Goal: Task Accomplishment & Management: Use online tool/utility

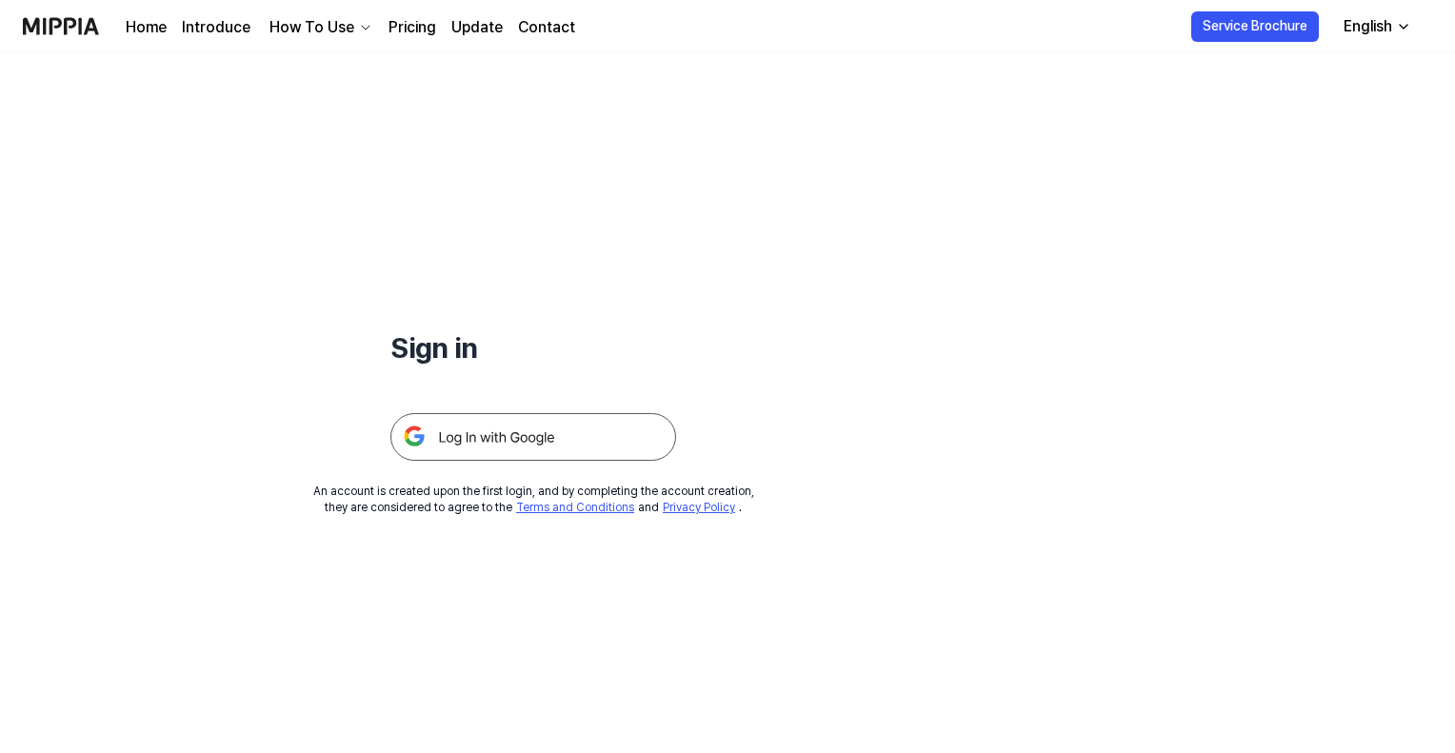
click at [482, 429] on img at bounding box center [533, 437] width 286 height 48
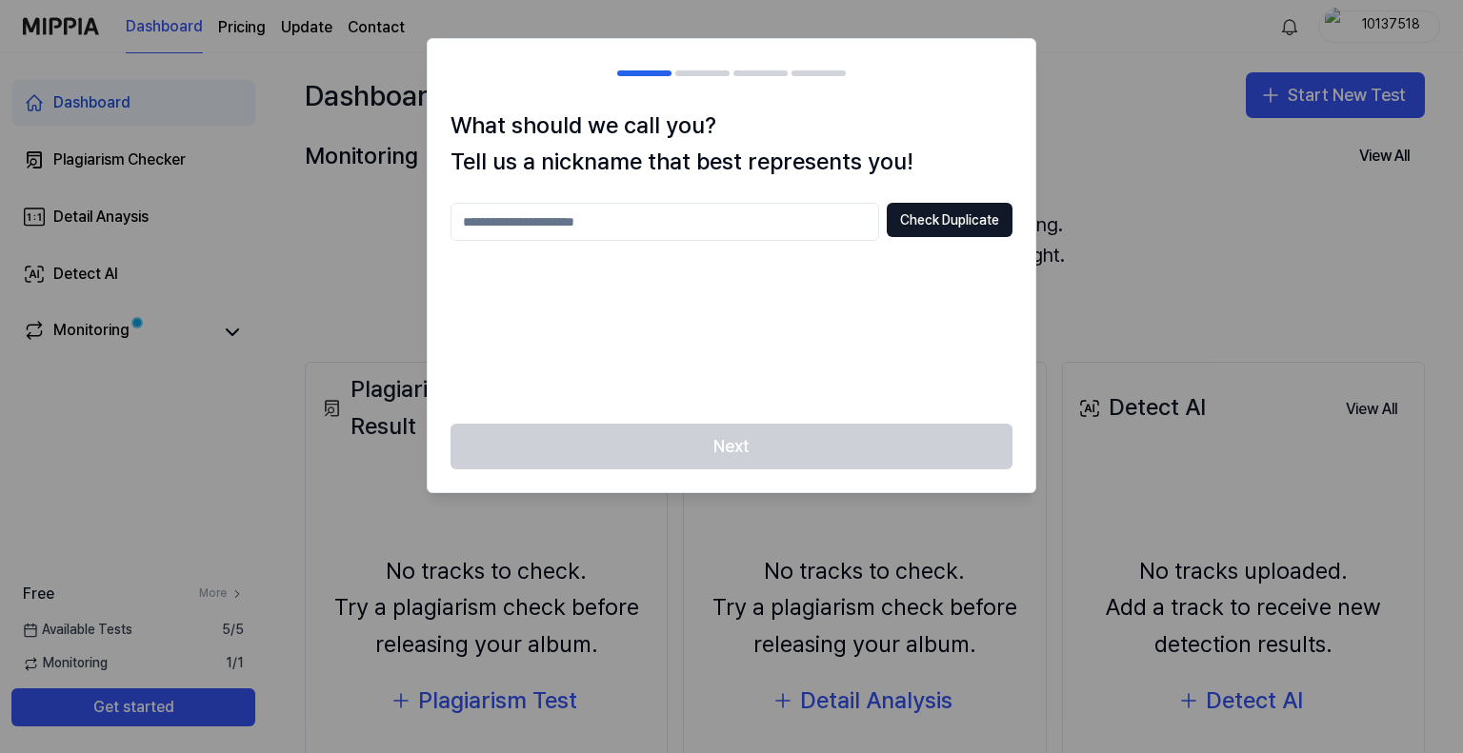
click at [672, 216] on input "text" at bounding box center [664, 222] width 428 height 38
click at [926, 213] on button "Check Duplicate" at bounding box center [950, 220] width 126 height 34
click at [638, 215] on input "*****" at bounding box center [664, 222] width 428 height 38
type input "*********"
click at [929, 207] on button "Check Duplicate" at bounding box center [950, 220] width 126 height 34
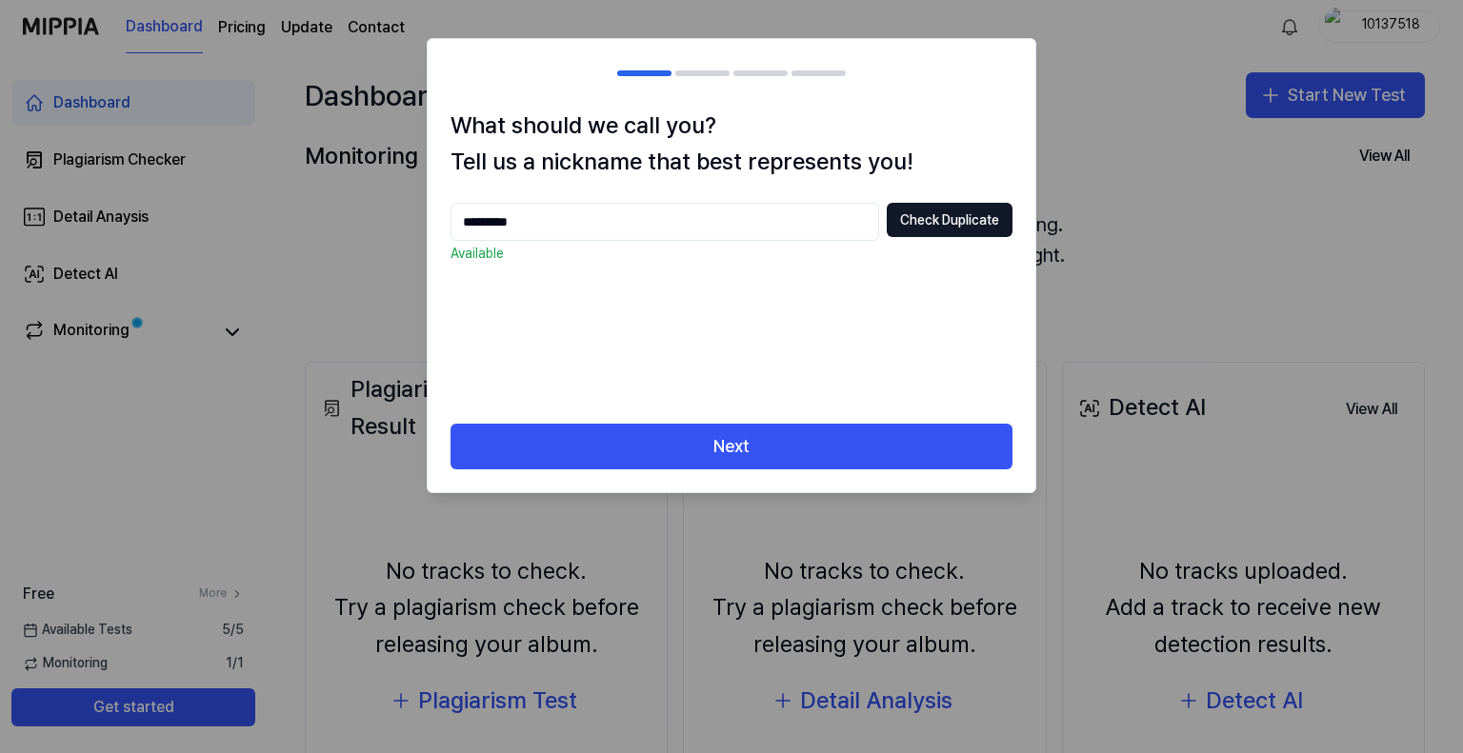
drag, startPoint x: 792, startPoint y: 434, endPoint x: 791, endPoint y: 410, distance: 23.8
click at [791, 434] on button "Next" at bounding box center [731, 447] width 562 height 46
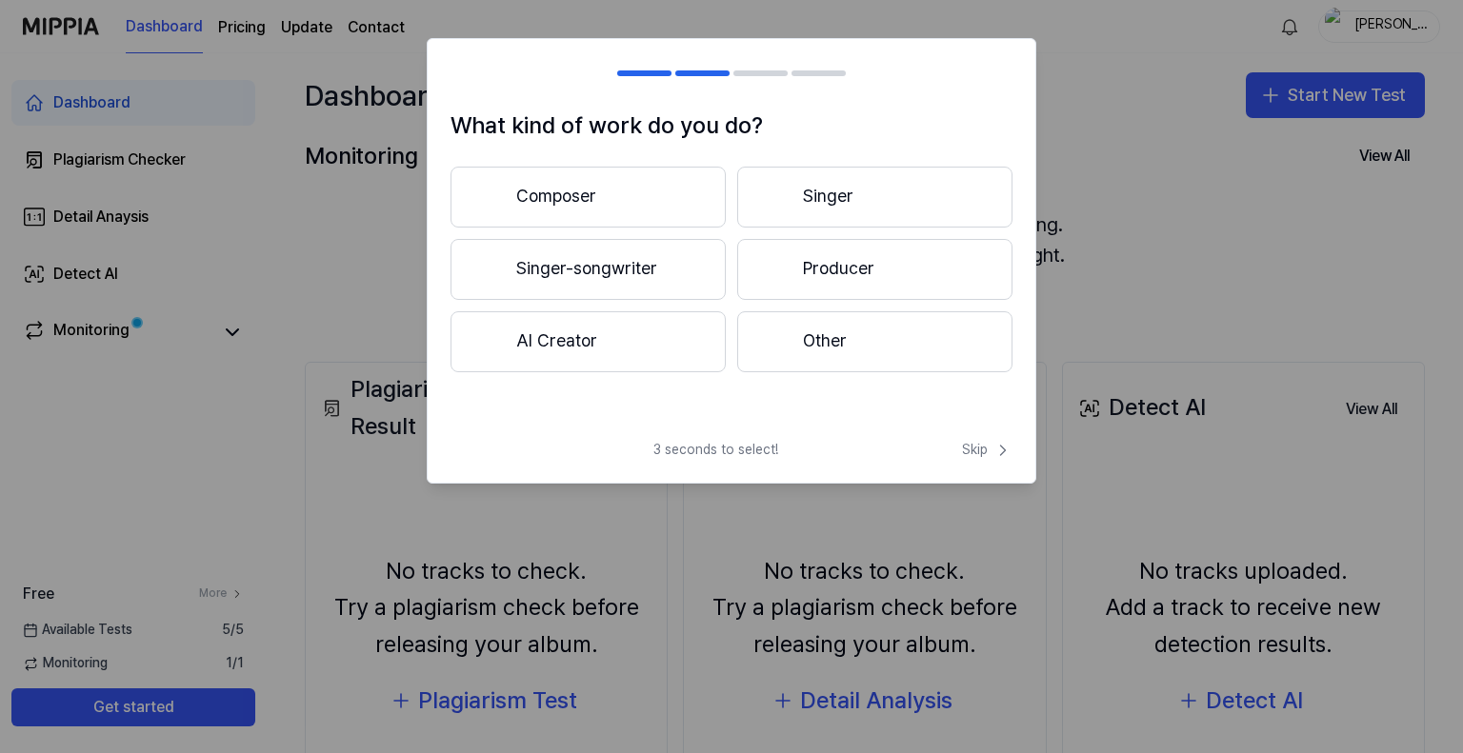
click at [807, 258] on button "Producer" at bounding box center [874, 269] width 275 height 61
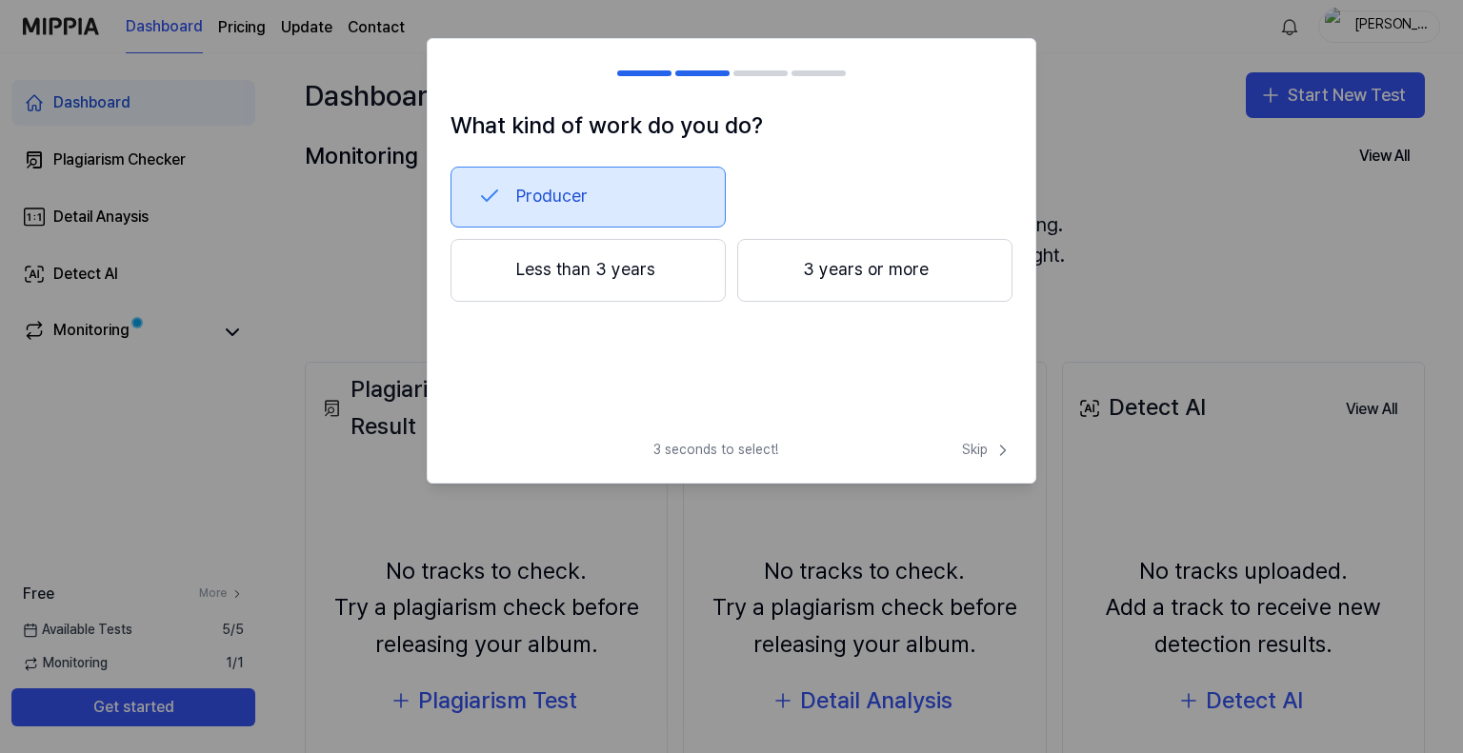
click at [608, 275] on button "Less than 3 years" at bounding box center [587, 270] width 275 height 63
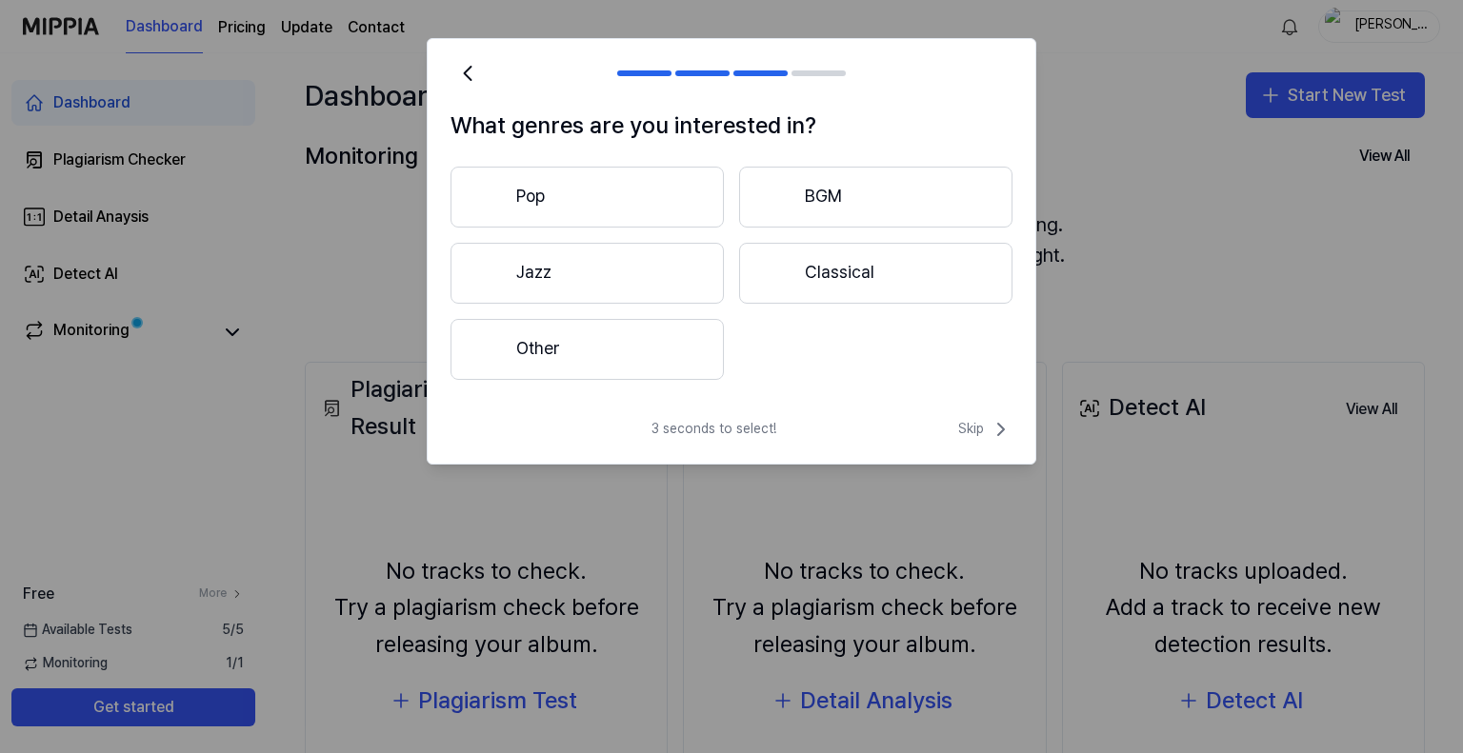
click at [577, 350] on button "Other" at bounding box center [586, 349] width 273 height 61
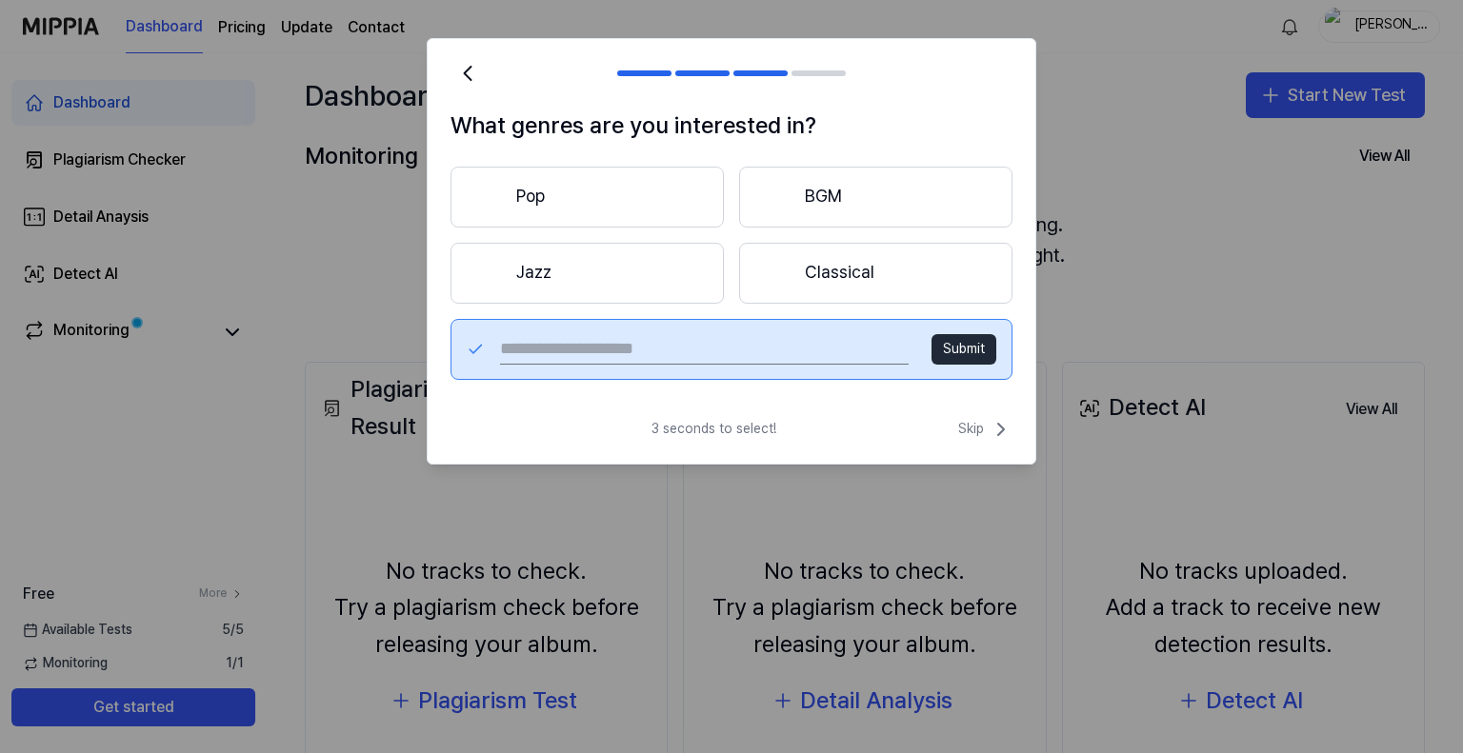
click at [661, 349] on input "text" at bounding box center [704, 349] width 408 height 30
type input "*******"
click at [945, 341] on button "Submit" at bounding box center [963, 349] width 65 height 30
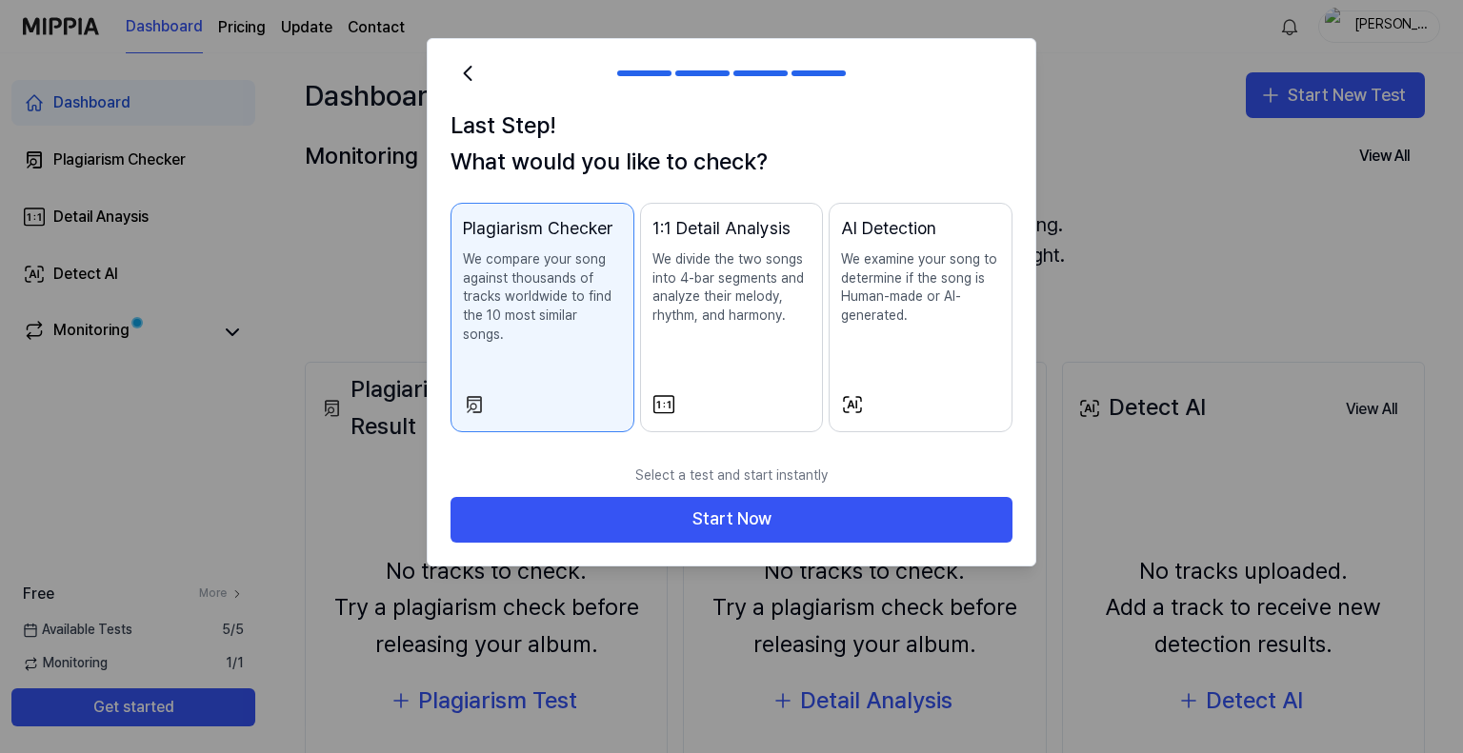
click at [723, 286] on p "We divide the two songs into 4-bar segments and analyze their melody, rhythm, a…" at bounding box center [731, 287] width 159 height 74
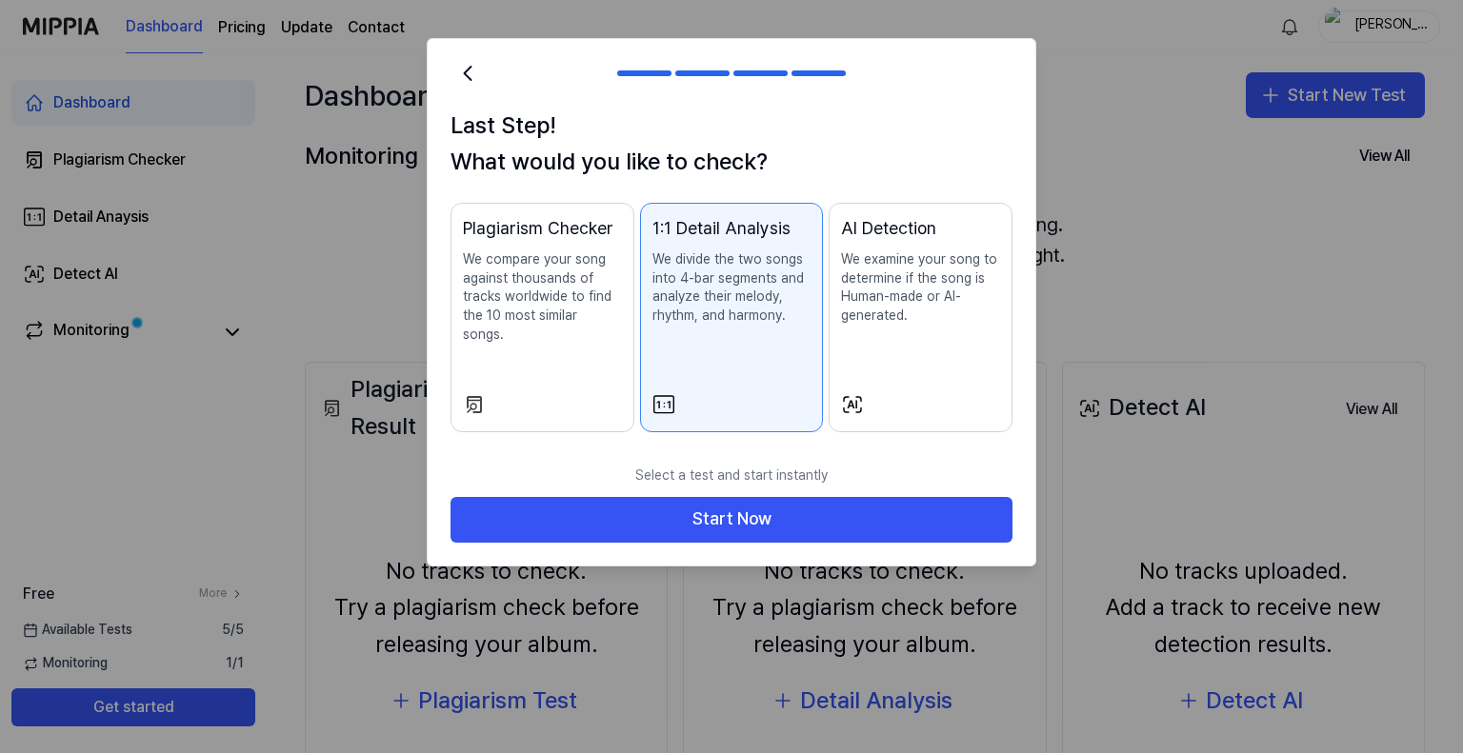
click at [876, 299] on p "We examine your song to determine if the song is Human-made or AI-generated." at bounding box center [920, 287] width 159 height 74
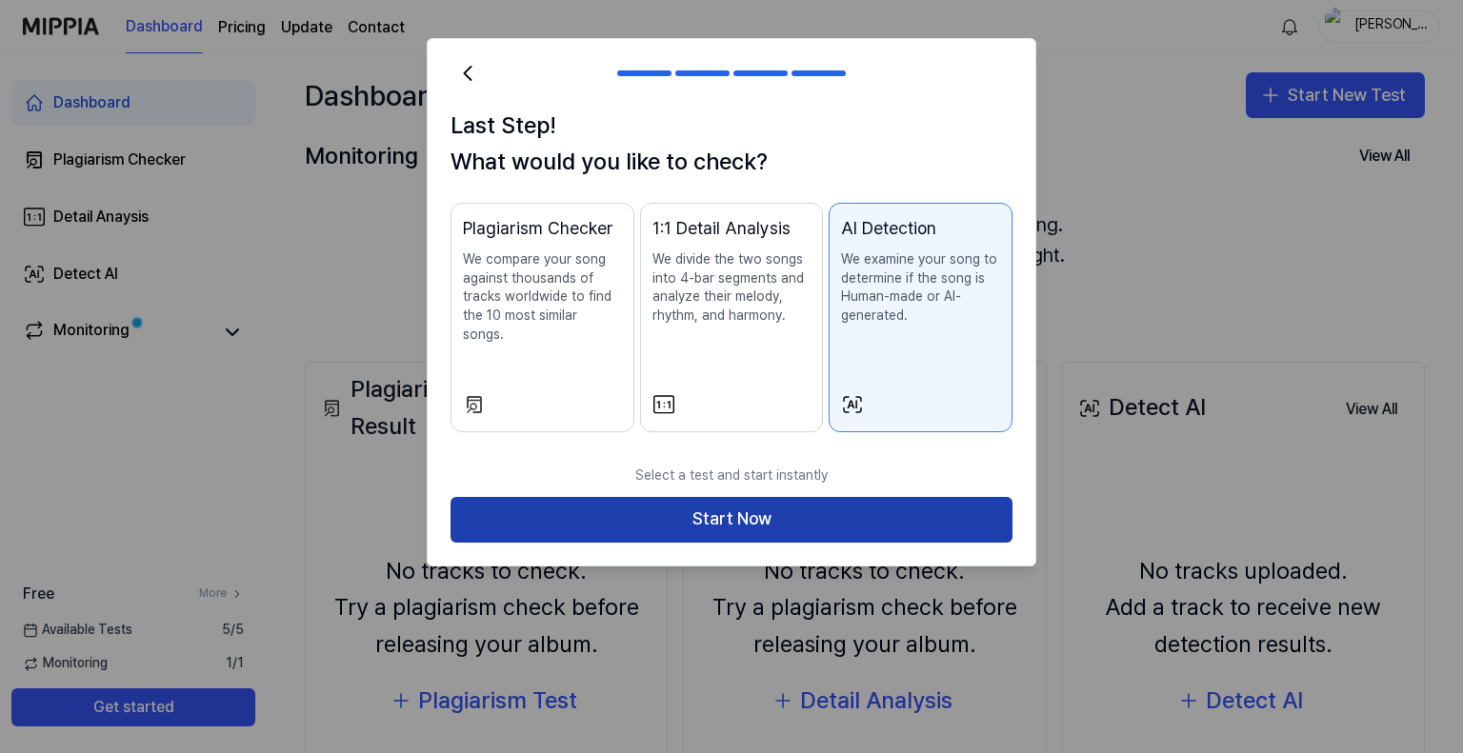
click at [739, 497] on button "Start Now" at bounding box center [731, 520] width 562 height 46
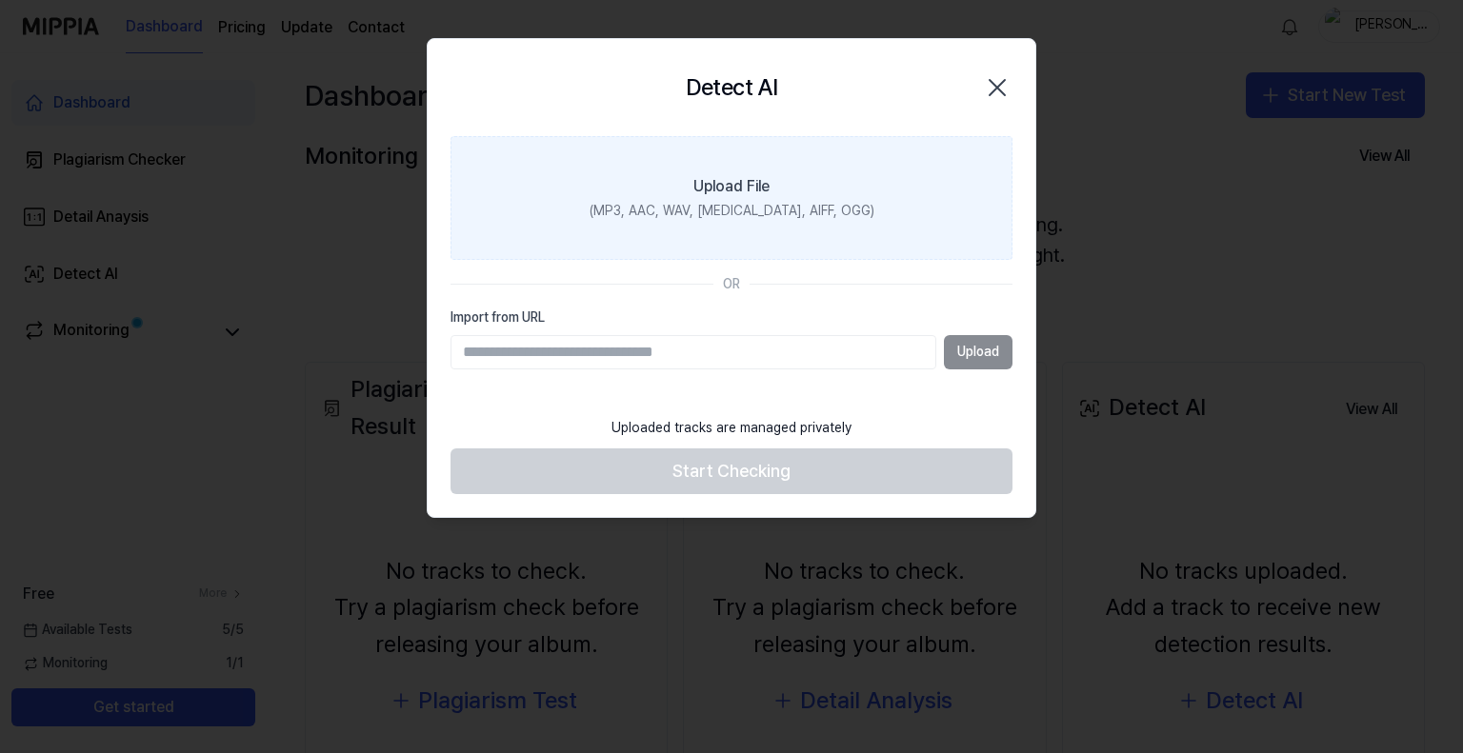
click at [720, 178] on div "Upload File" at bounding box center [731, 186] width 76 height 23
click at [0, 0] on input "Upload File (MP3, AAC, WAV, [MEDICAL_DATA], AIFF, OGG)" at bounding box center [0, 0] width 0 height 0
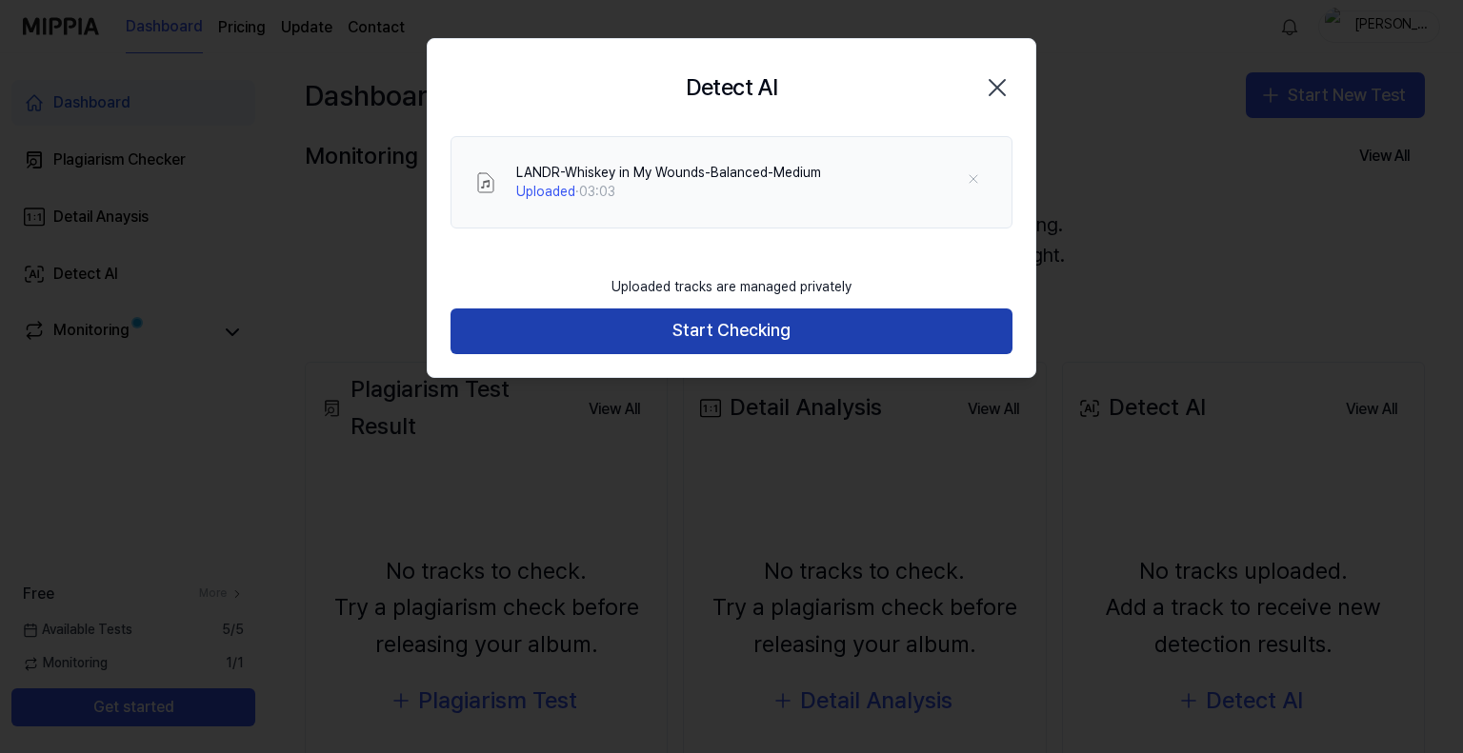
click at [752, 331] on button "Start Checking" at bounding box center [731, 332] width 562 height 46
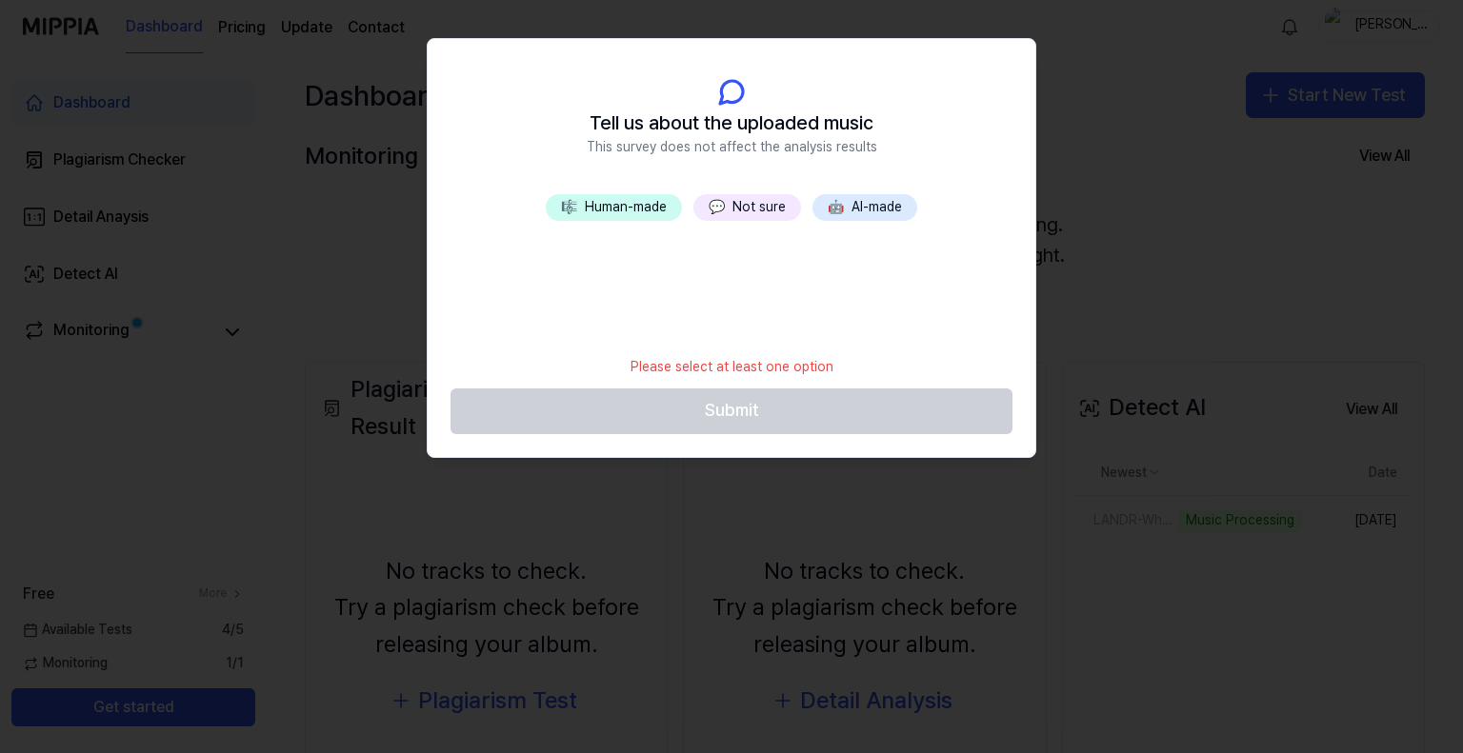
click at [742, 209] on button "💬 Not sure" at bounding box center [747, 207] width 108 height 27
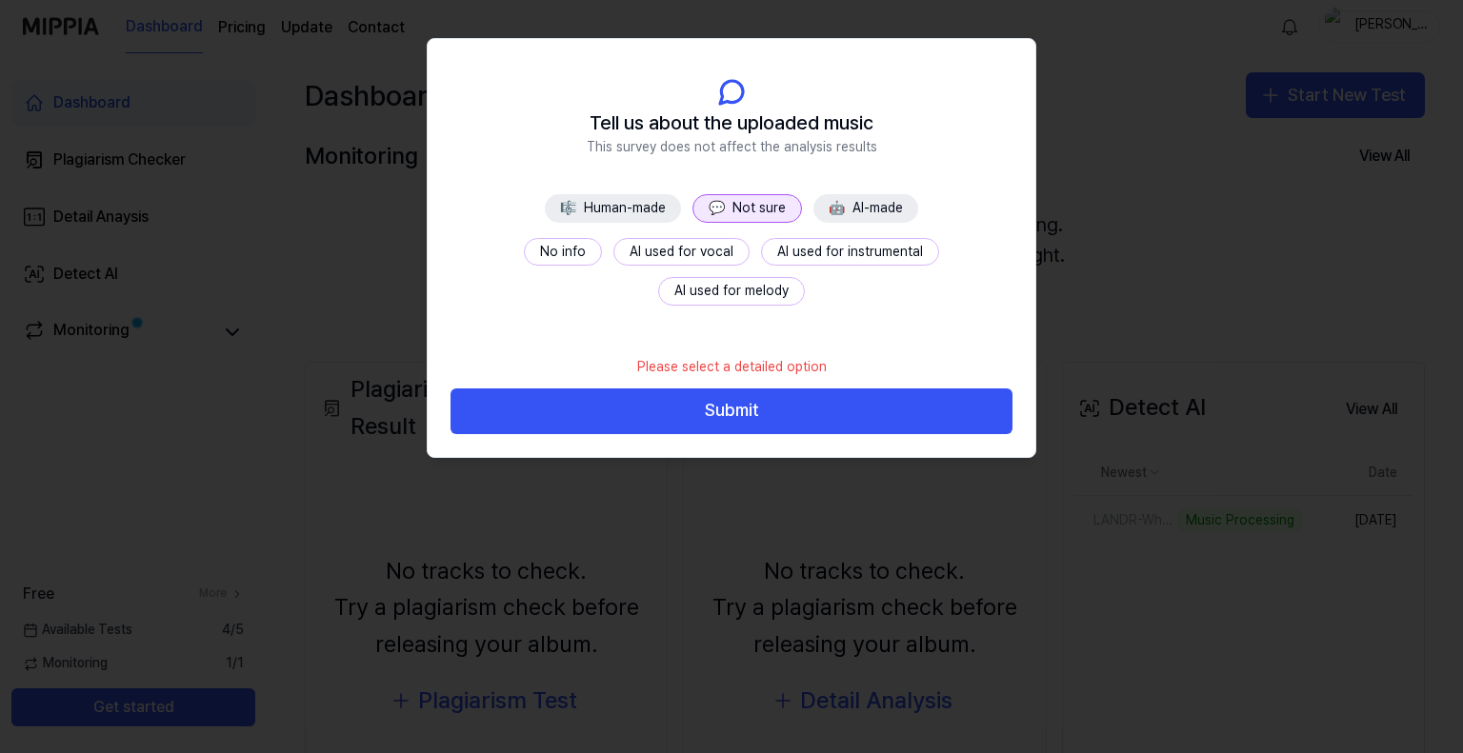
click at [524, 250] on button "No info" at bounding box center [563, 252] width 78 height 29
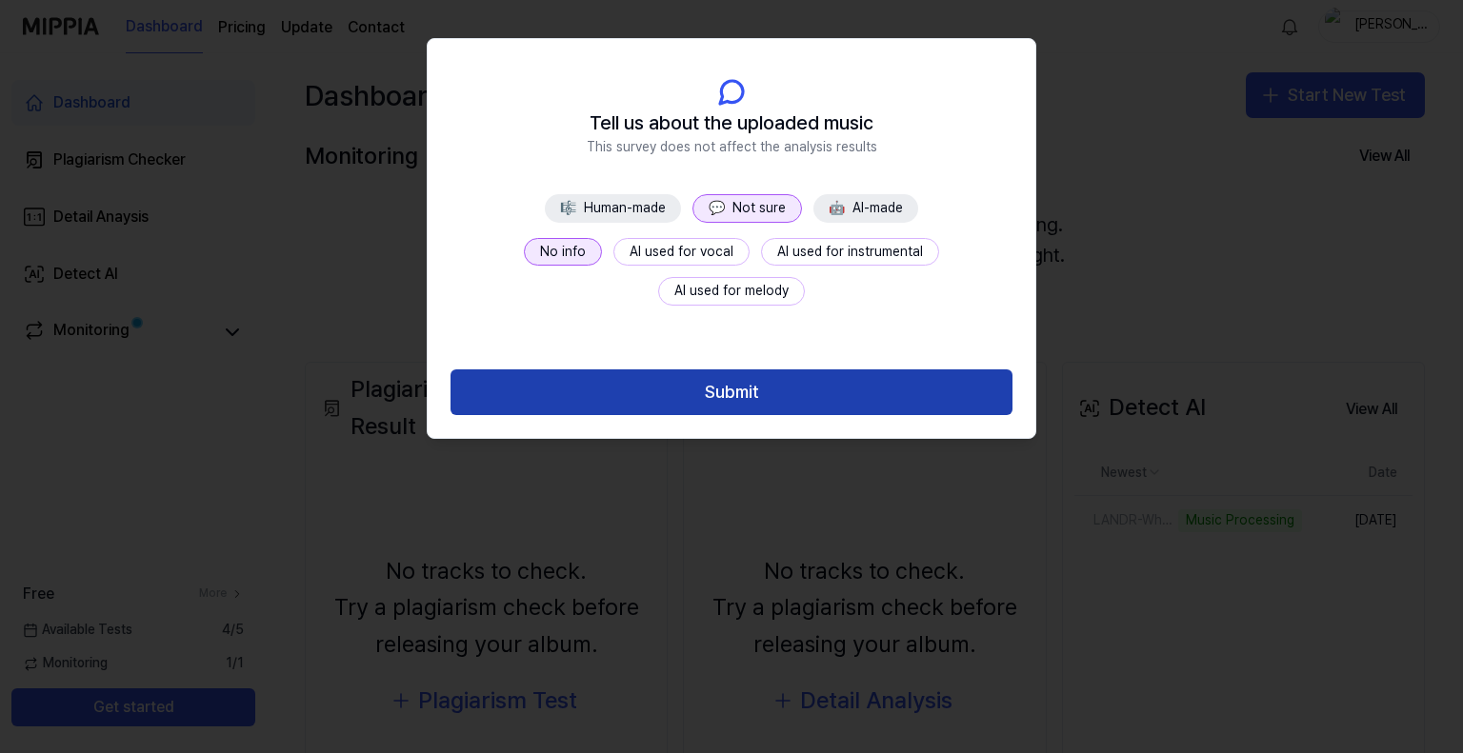
click at [716, 393] on button "Submit" at bounding box center [731, 392] width 562 height 46
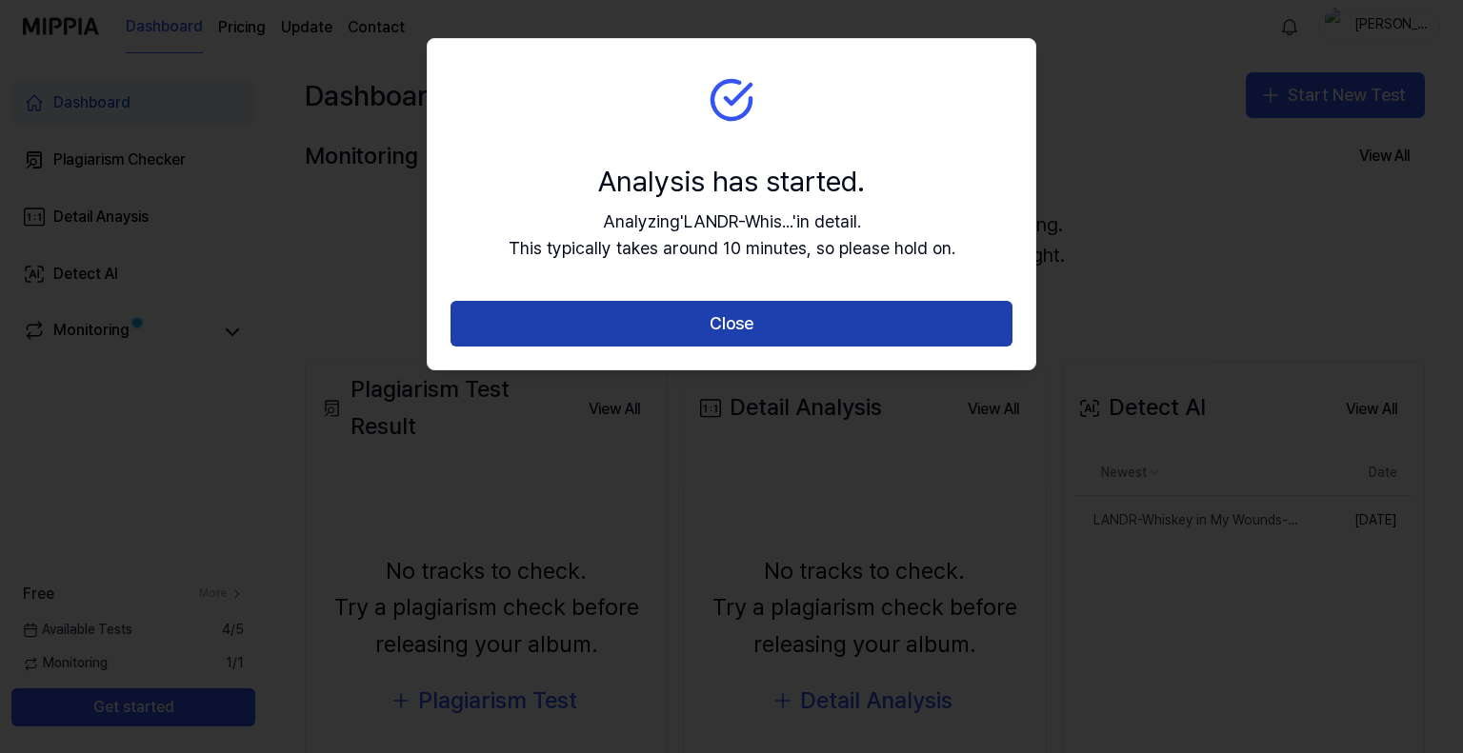
click at [681, 320] on button "Close" at bounding box center [731, 324] width 562 height 46
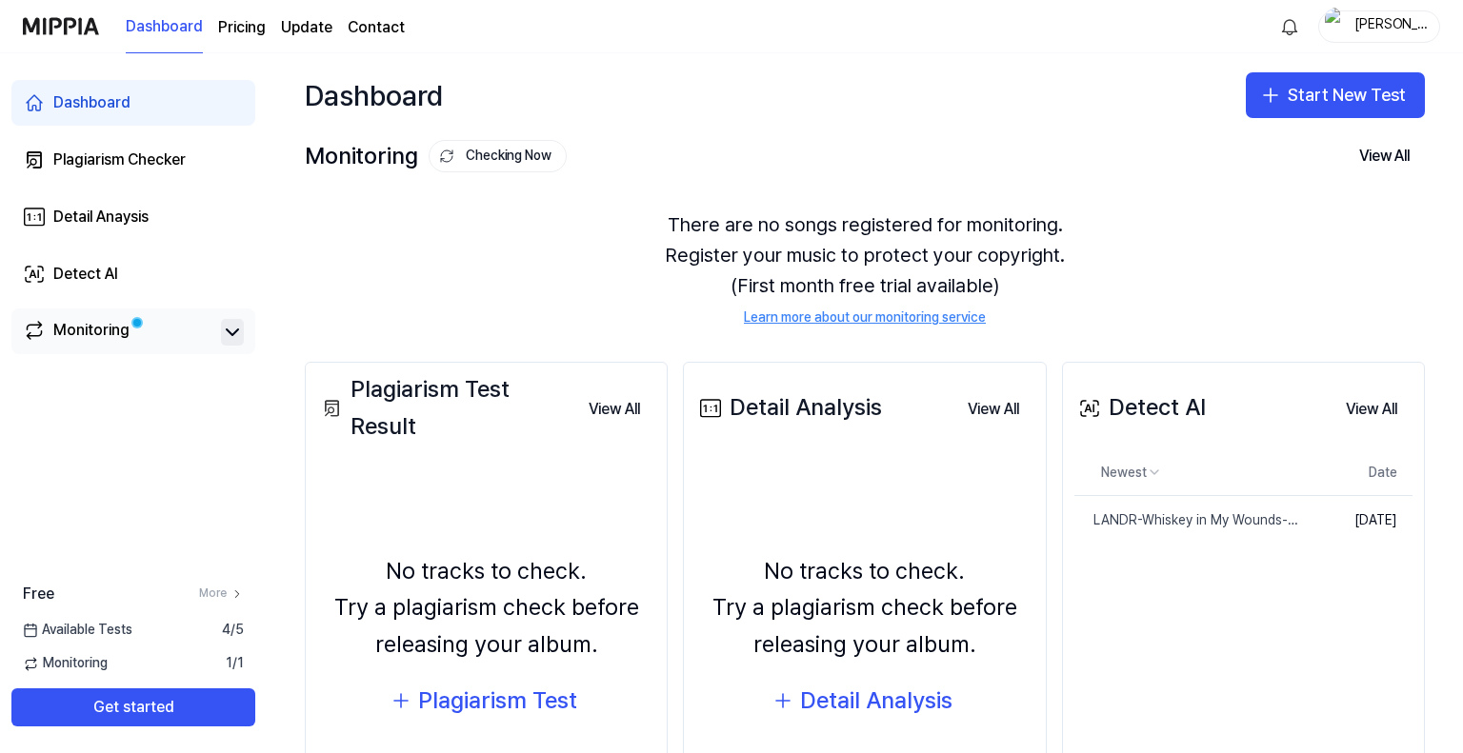
click at [229, 324] on icon at bounding box center [232, 332] width 23 height 23
click at [228, 327] on icon at bounding box center [232, 332] width 23 height 23
click at [82, 326] on div "Monitoring" at bounding box center [91, 332] width 76 height 27
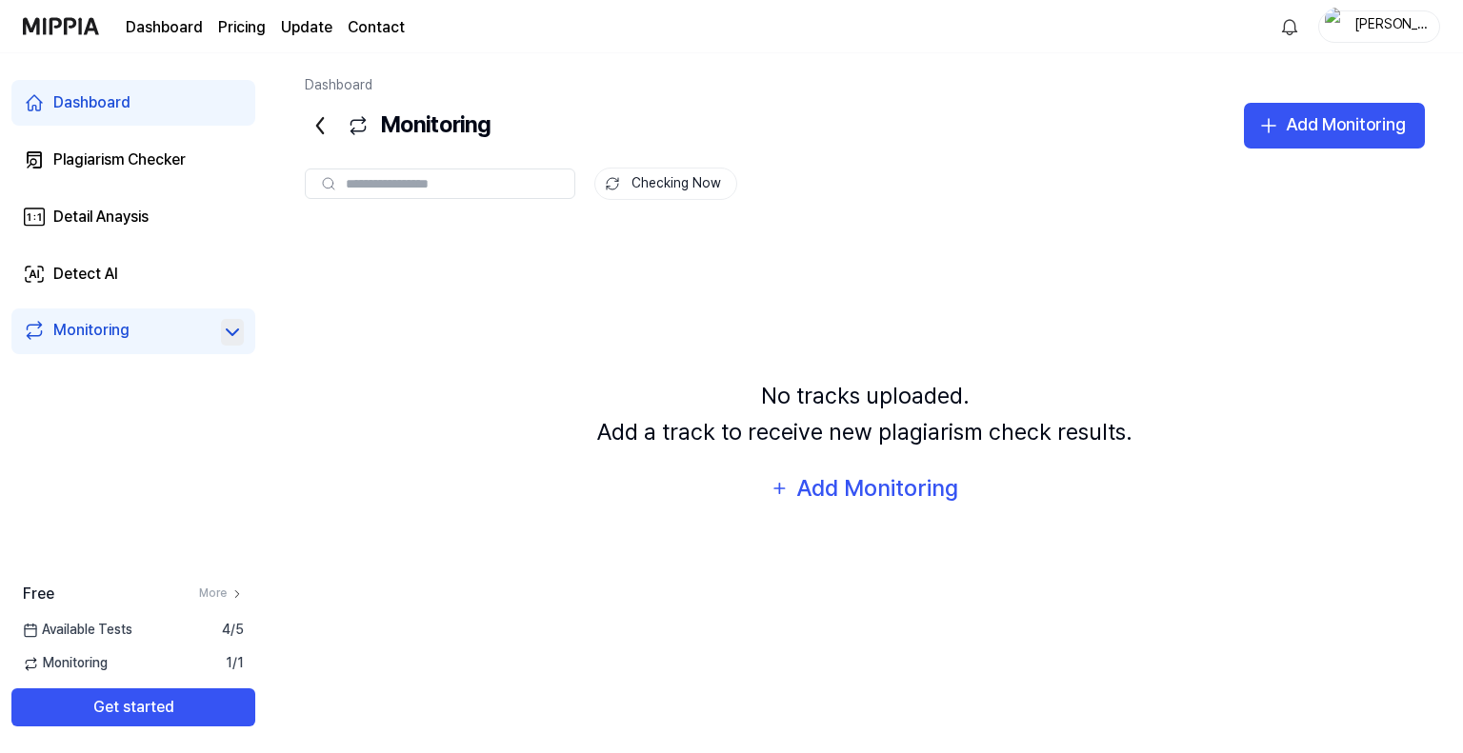
click at [238, 330] on icon at bounding box center [232, 332] width 23 height 23
click at [234, 330] on icon at bounding box center [232, 332] width 11 height 6
click at [83, 218] on div "Detail Anaysis" at bounding box center [100, 217] width 95 height 23
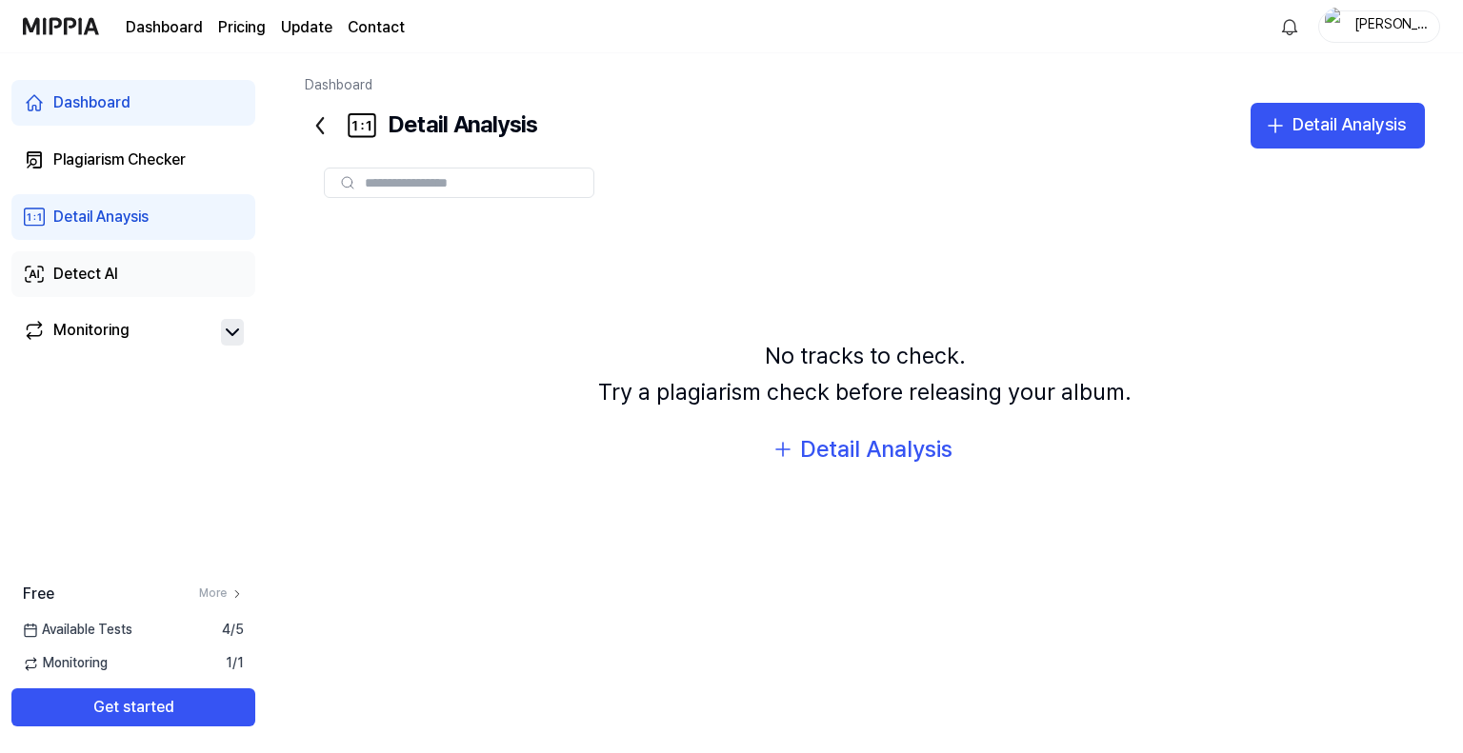
click at [70, 273] on div "Detect AI" at bounding box center [85, 274] width 65 height 23
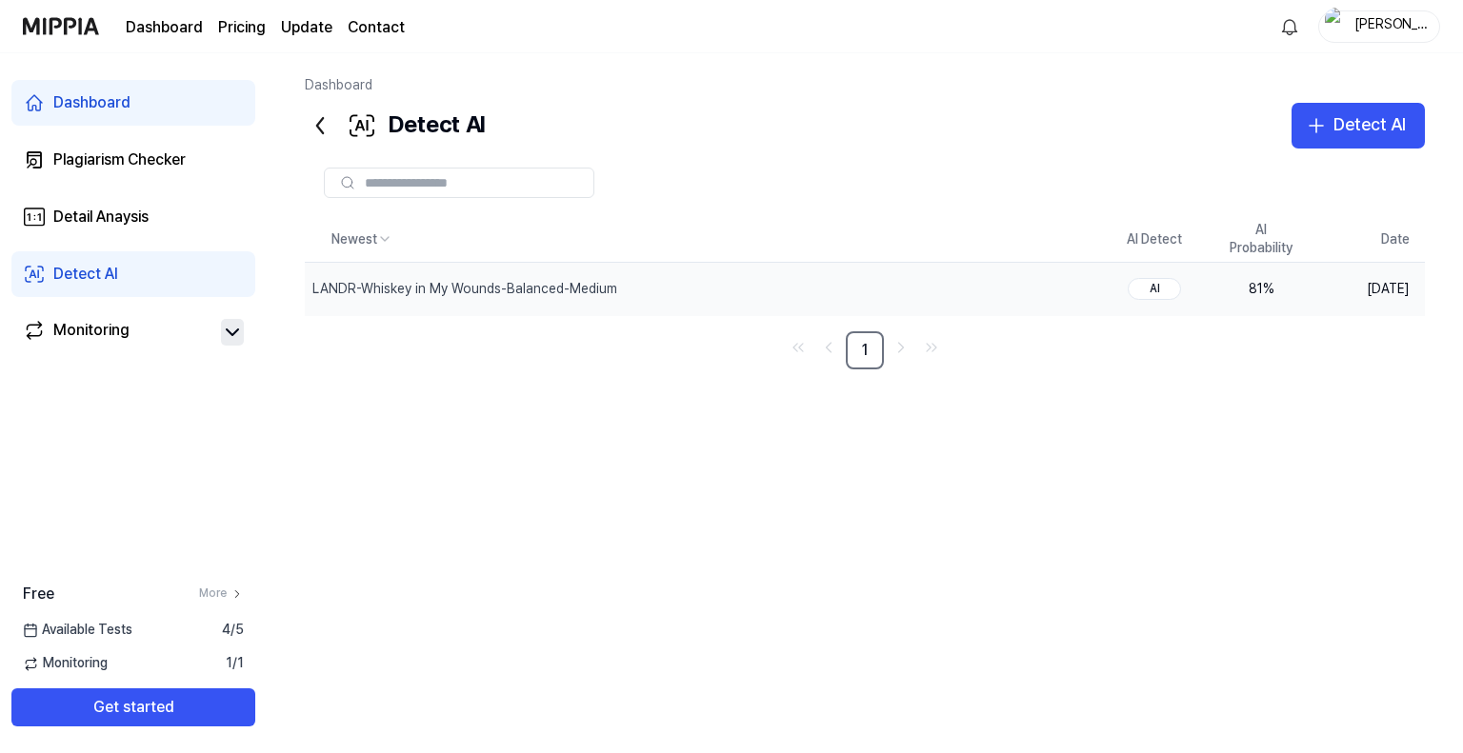
click at [1165, 288] on div "AI" at bounding box center [1153, 289] width 53 height 22
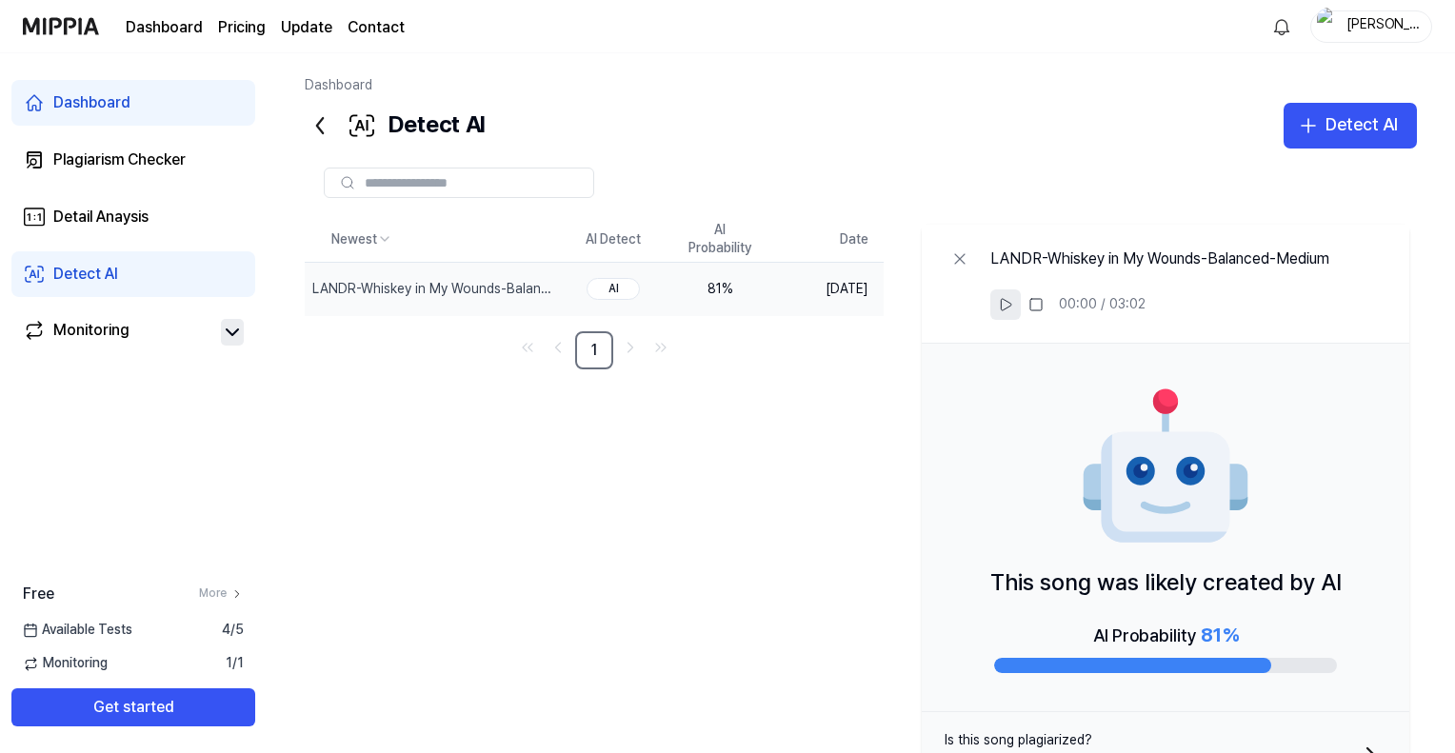
click at [1002, 308] on icon at bounding box center [1005, 304] width 15 height 15
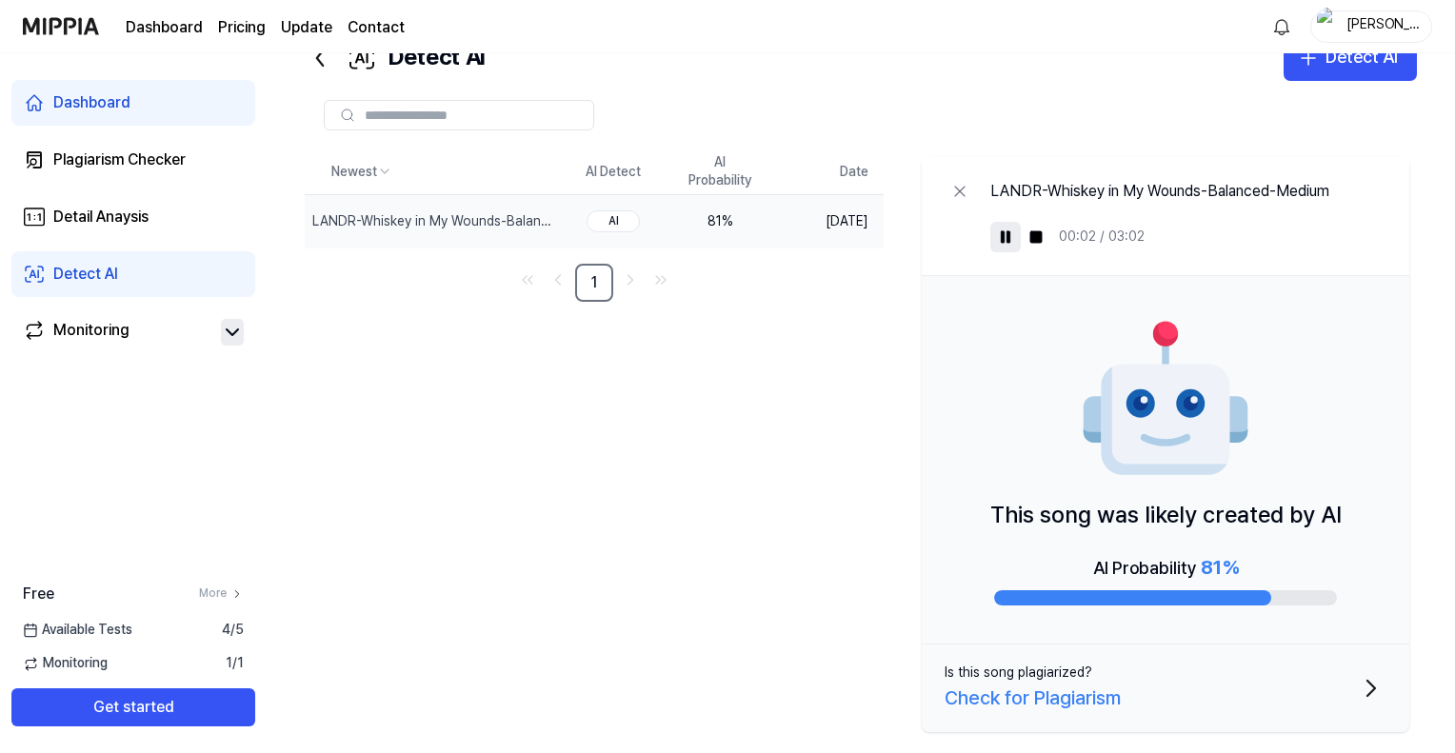
scroll to position [72, 0]
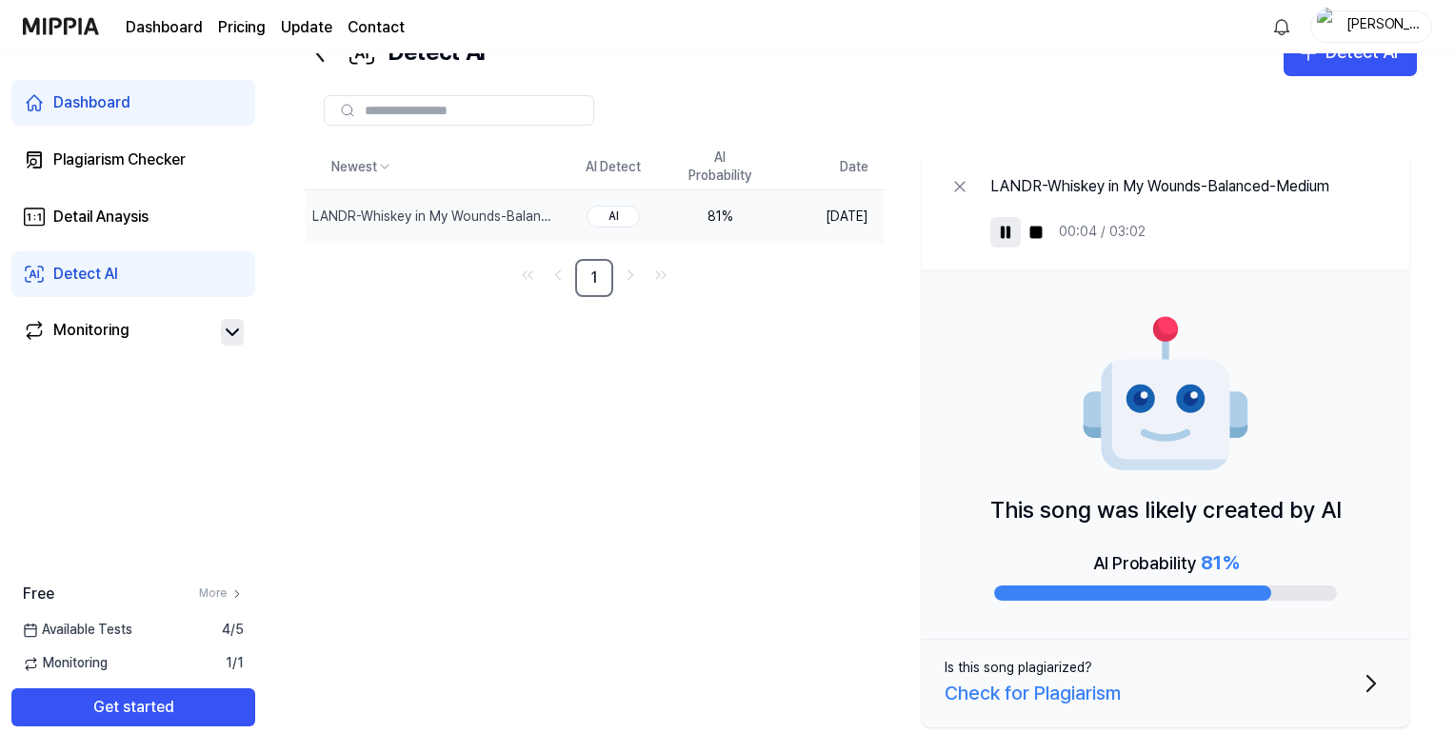
click at [1089, 687] on div "Check for Plagiarism" at bounding box center [1033, 693] width 176 height 30
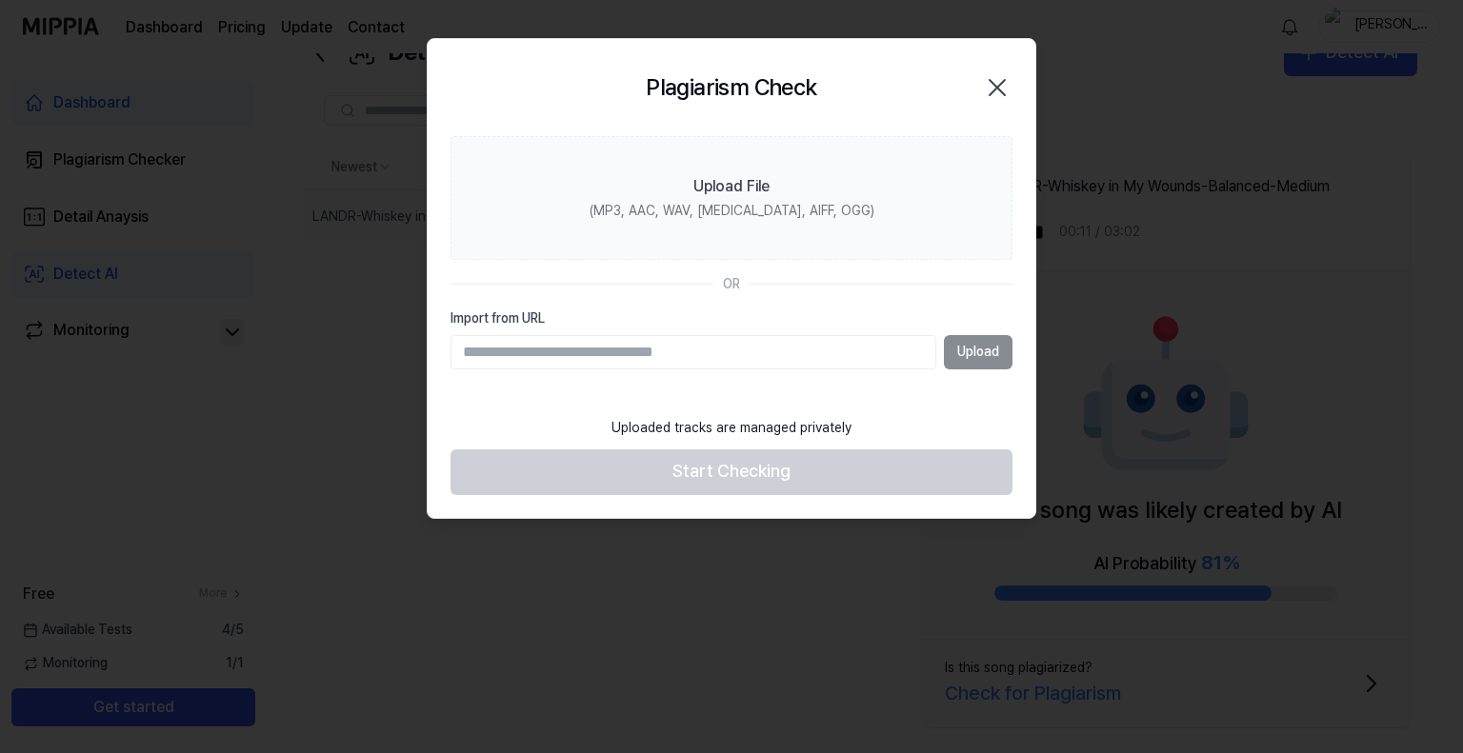
click at [989, 90] on icon "button" at bounding box center [997, 87] width 30 height 30
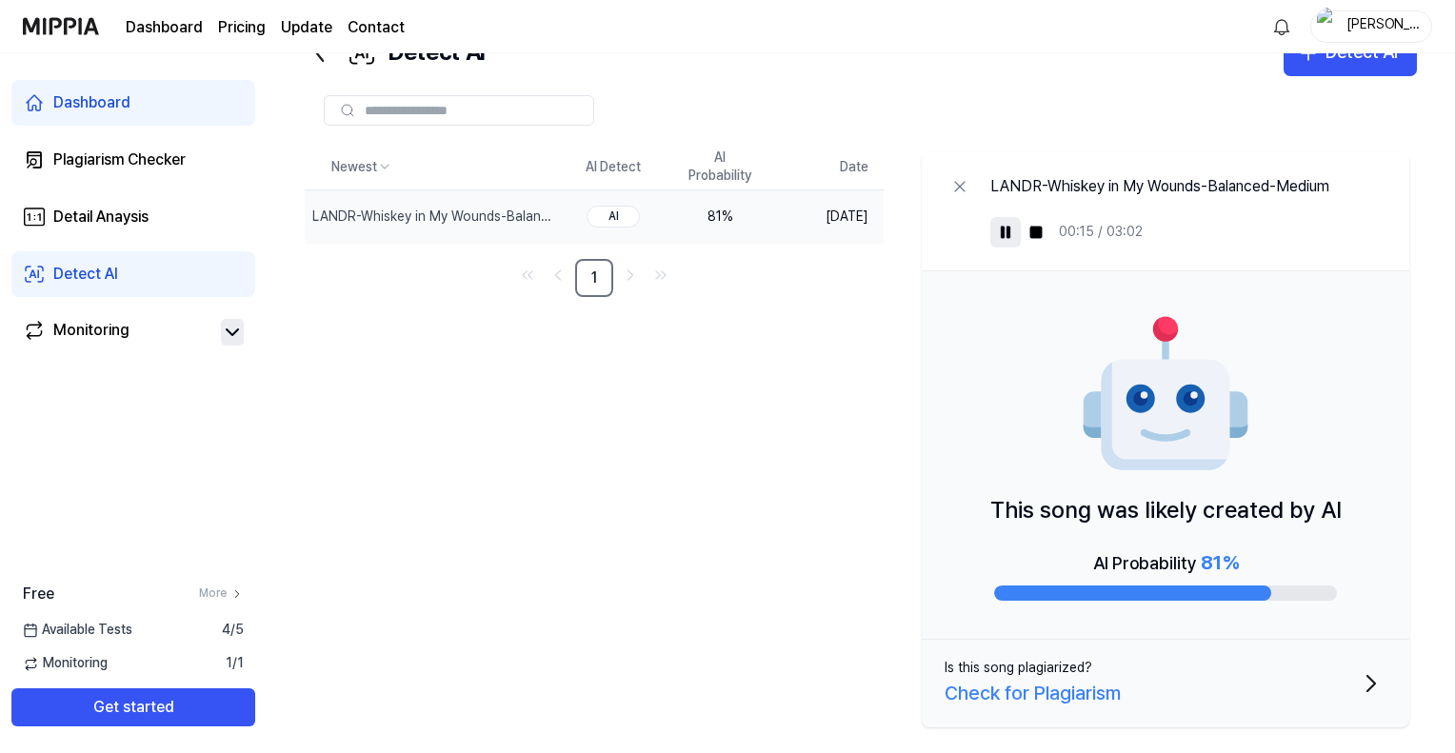
drag, startPoint x: 991, startPoint y: 510, endPoint x: 1224, endPoint y: 548, distance: 235.4
click at [1224, 548] on div "This song was likely created by AI AI Probability 81 %" at bounding box center [1166, 455] width 488 height 369
click at [1007, 228] on rect at bounding box center [1007, 232] width 3 height 11
click at [1066, 692] on div "Check for Plagiarism" at bounding box center [1033, 693] width 176 height 30
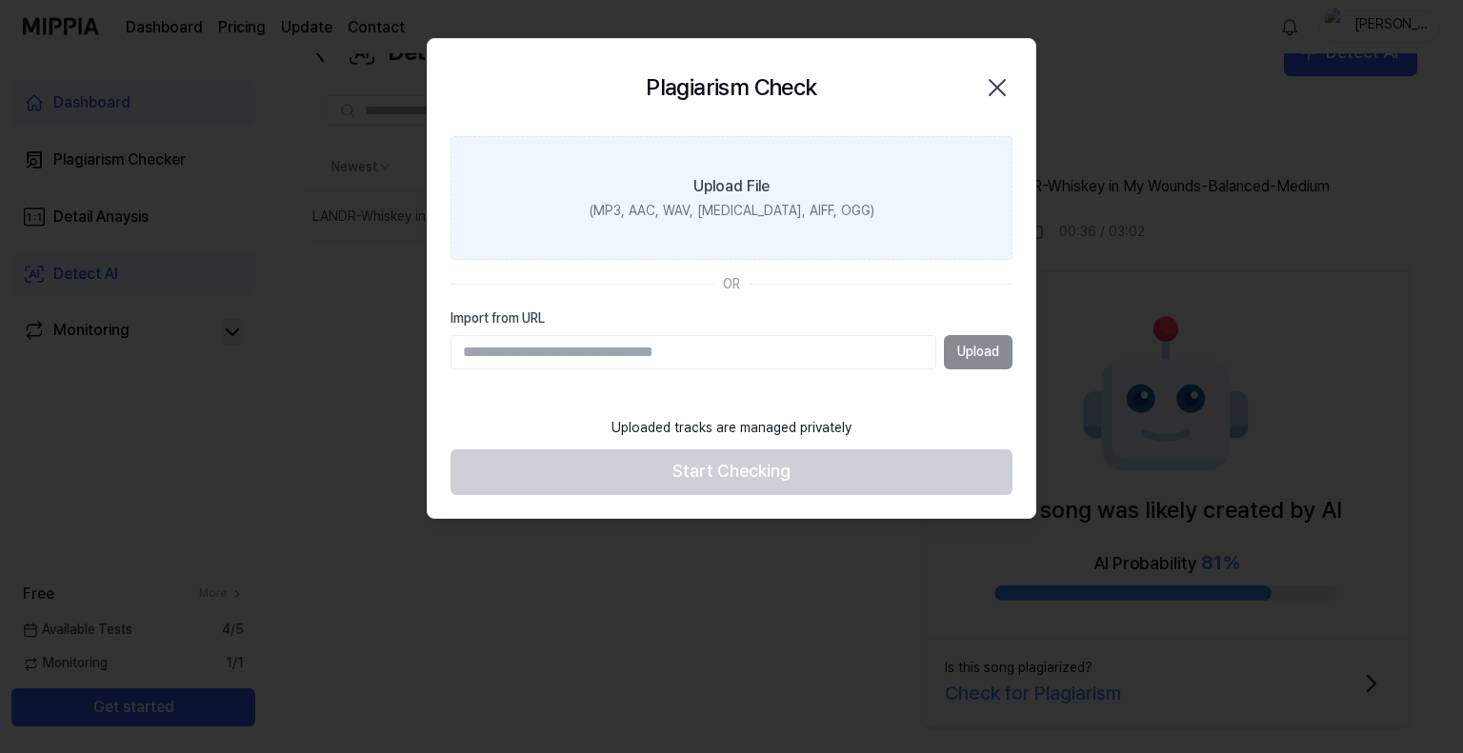
click at [733, 191] on div "Upload File" at bounding box center [731, 186] width 76 height 23
click at [0, 0] on input "Upload File (MP3, AAC, WAV, [MEDICAL_DATA], AIFF, OGG)" at bounding box center [0, 0] width 0 height 0
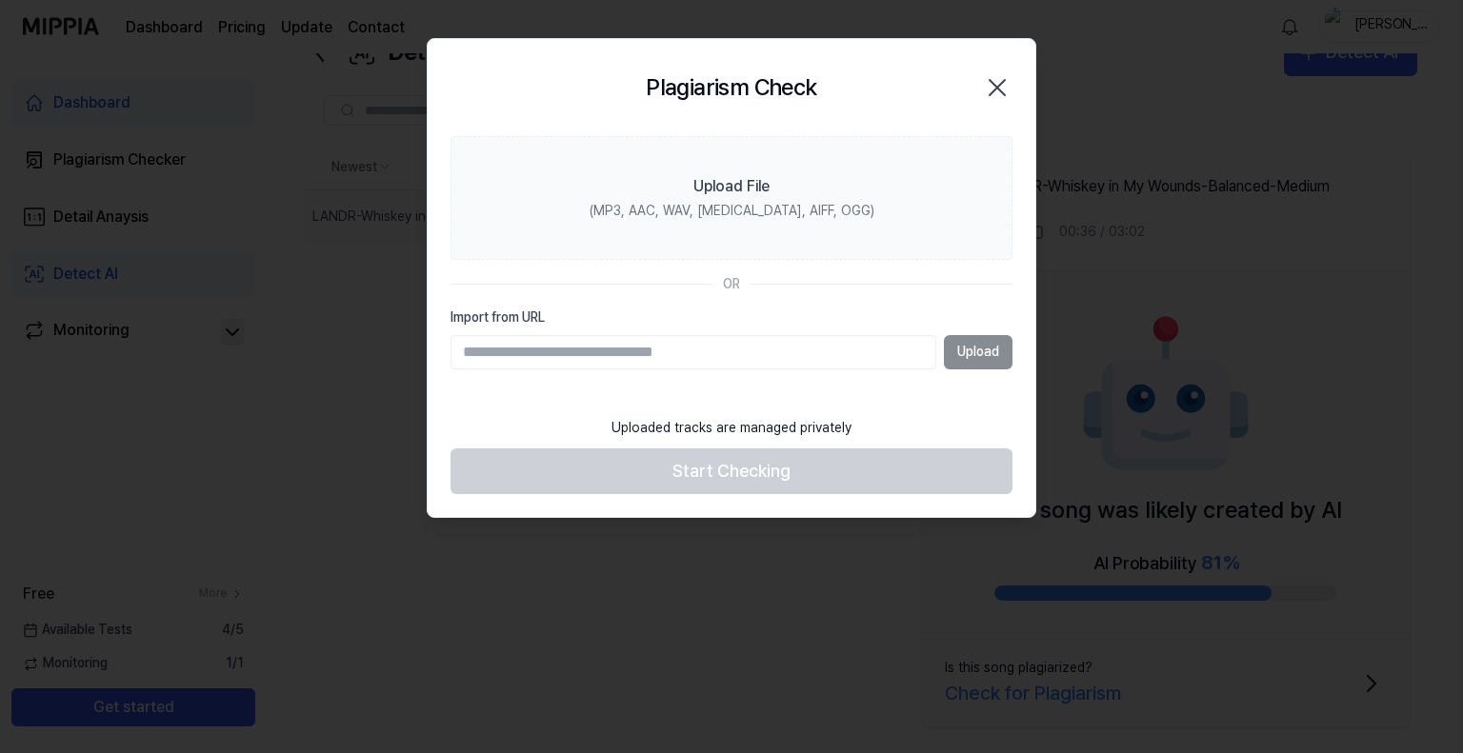
click at [990, 87] on icon "button" at bounding box center [997, 87] width 30 height 30
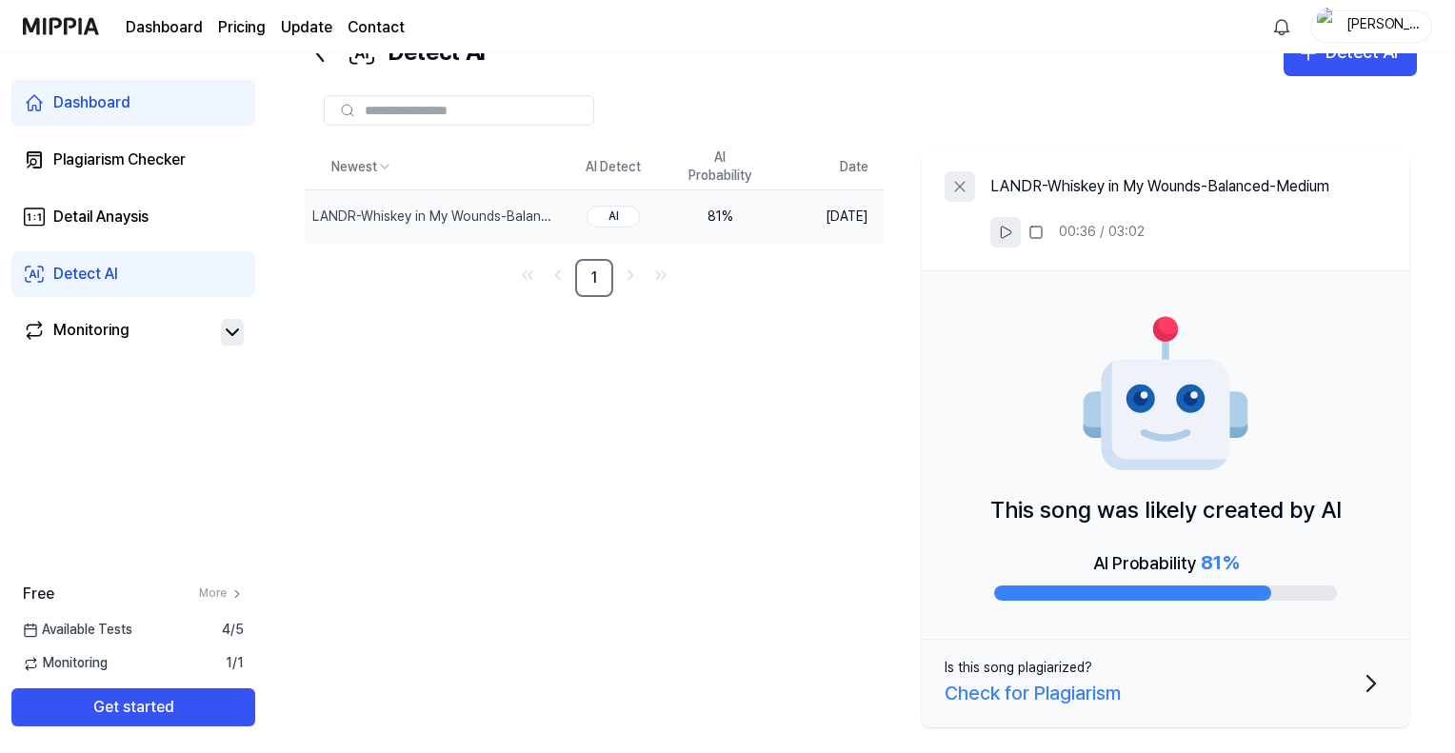
click at [961, 182] on icon at bounding box center [959, 186] width 19 height 19
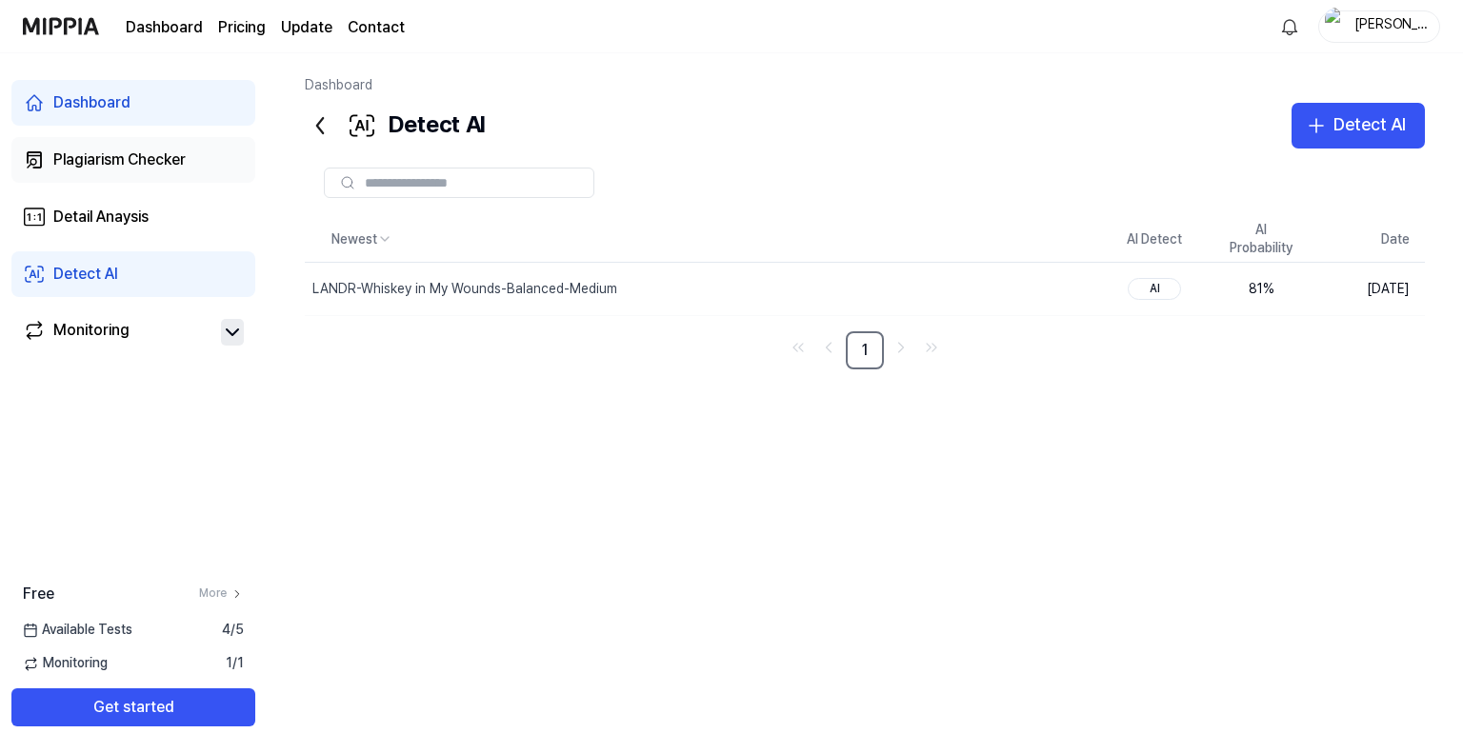
click at [141, 166] on div "Plagiarism Checker" at bounding box center [119, 160] width 132 height 23
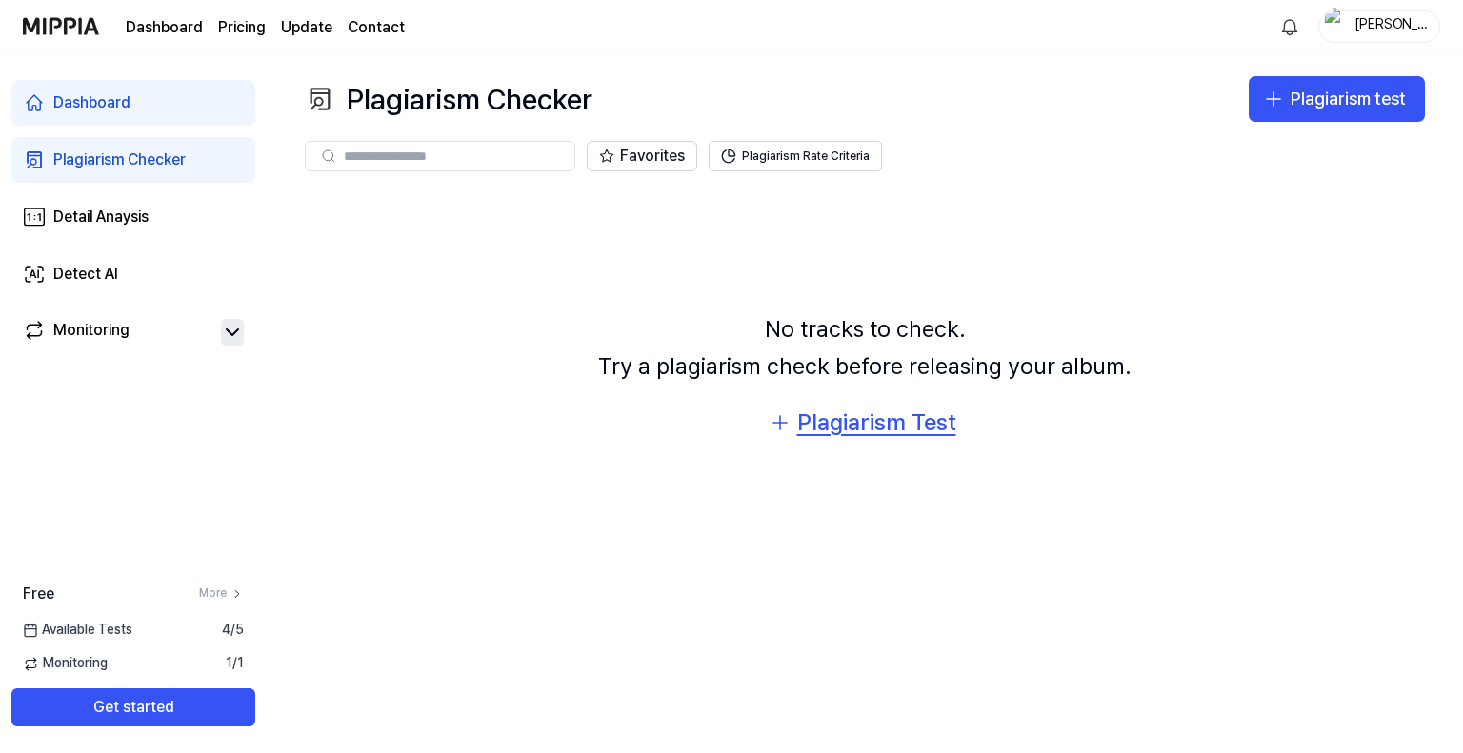
click at [854, 428] on div "Plagiarism Test" at bounding box center [876, 423] width 159 height 36
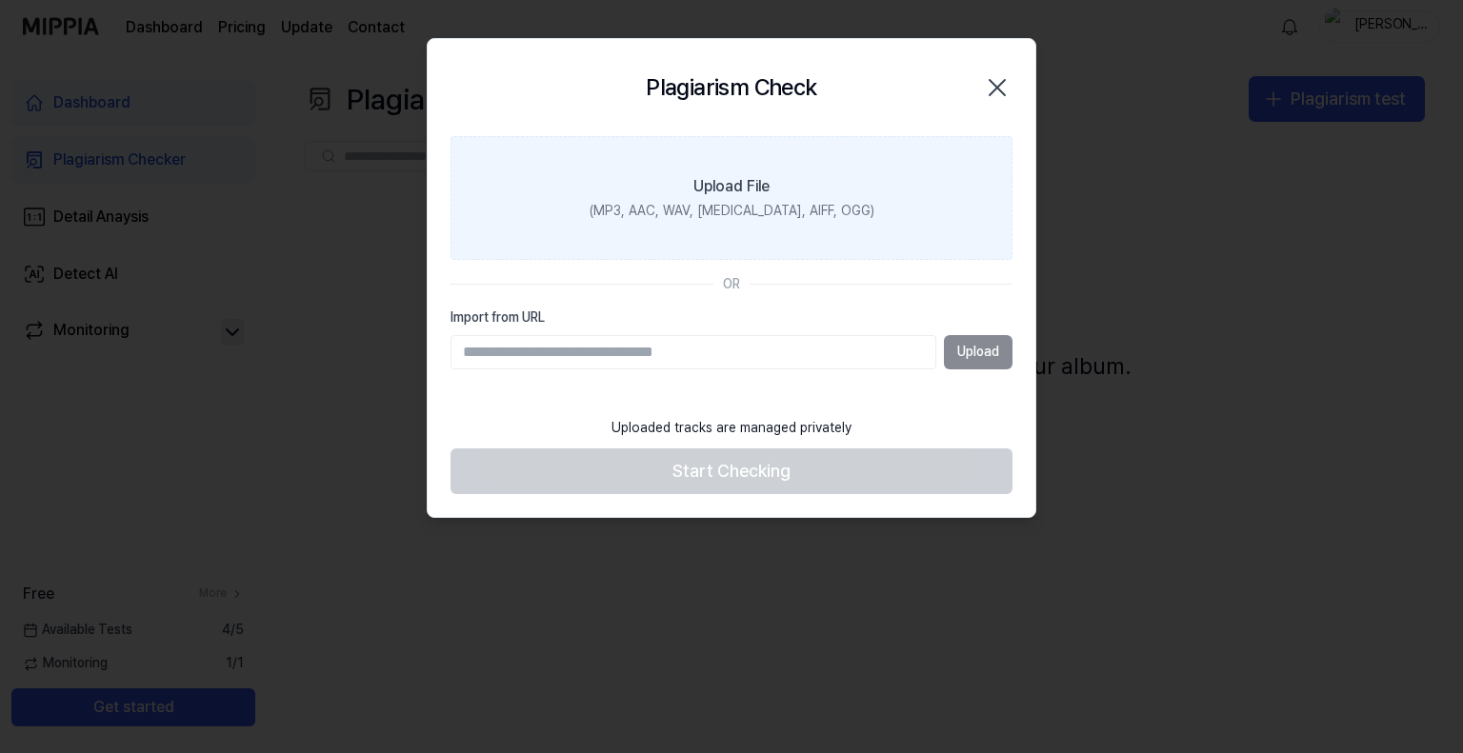
click at [724, 193] on div "Upload File" at bounding box center [731, 186] width 76 height 23
click at [0, 0] on input "Upload File (MP3, AAC, WAV, [MEDICAL_DATA], AIFF, OGG)" at bounding box center [0, 0] width 0 height 0
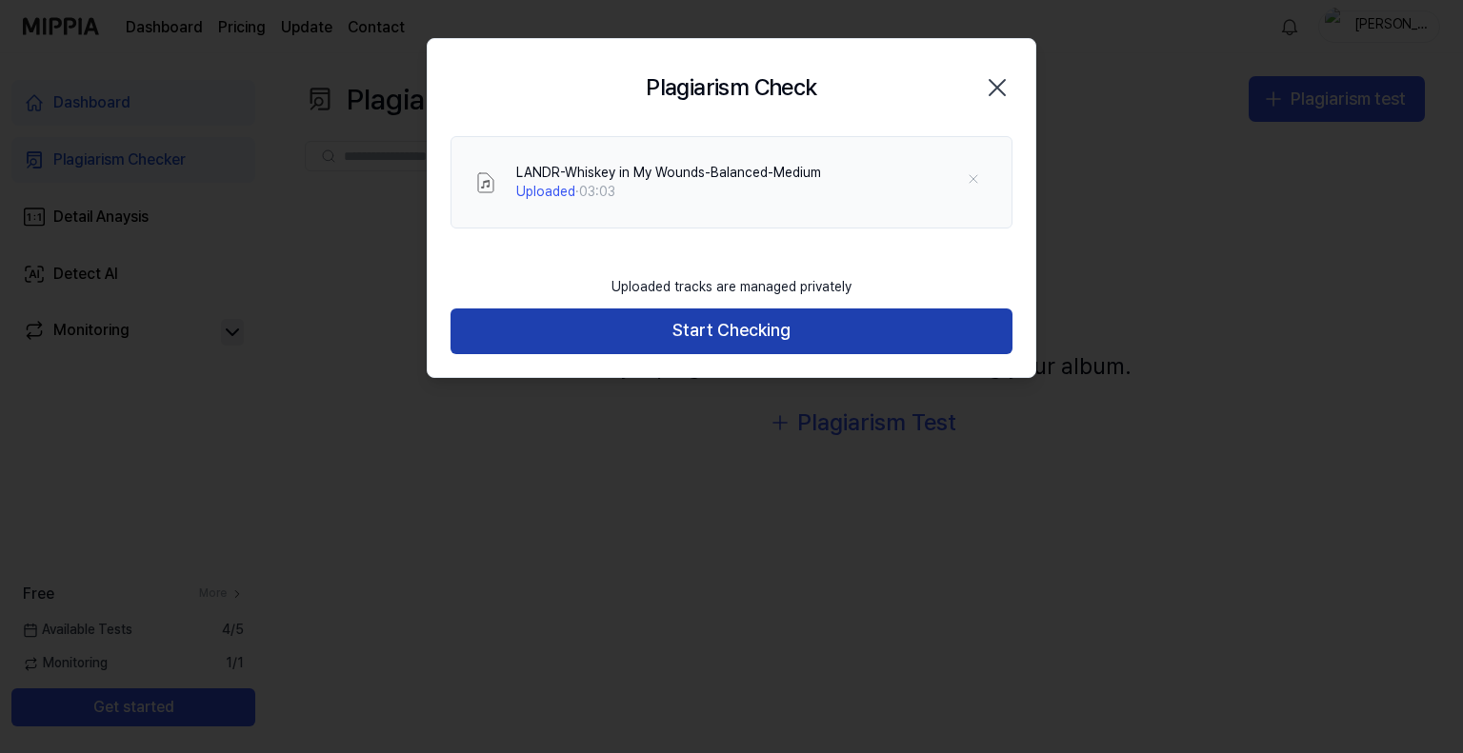
drag, startPoint x: 724, startPoint y: 330, endPoint x: 713, endPoint y: 409, distance: 79.7
click at [725, 330] on button "Start Checking" at bounding box center [731, 332] width 562 height 46
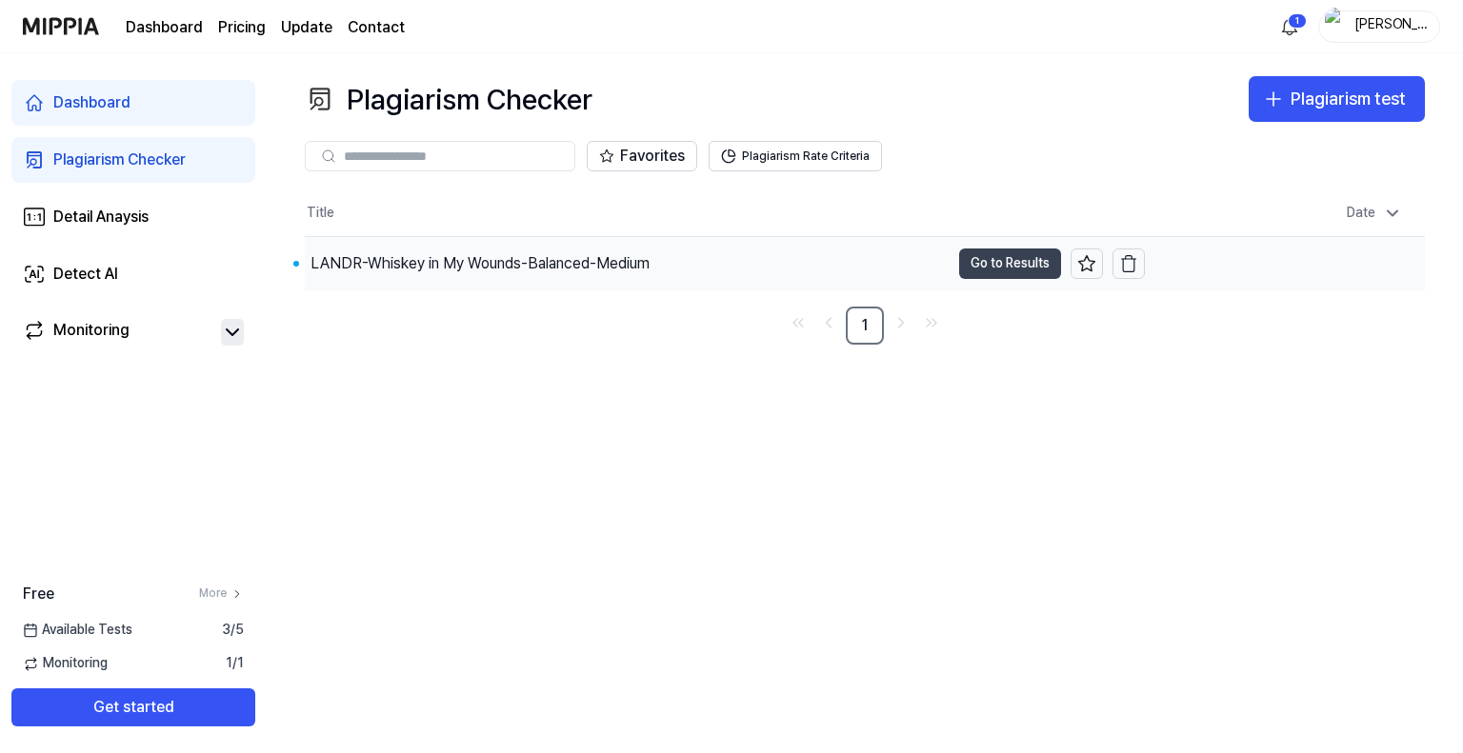
click at [990, 258] on button "Go to Results" at bounding box center [1010, 264] width 102 height 30
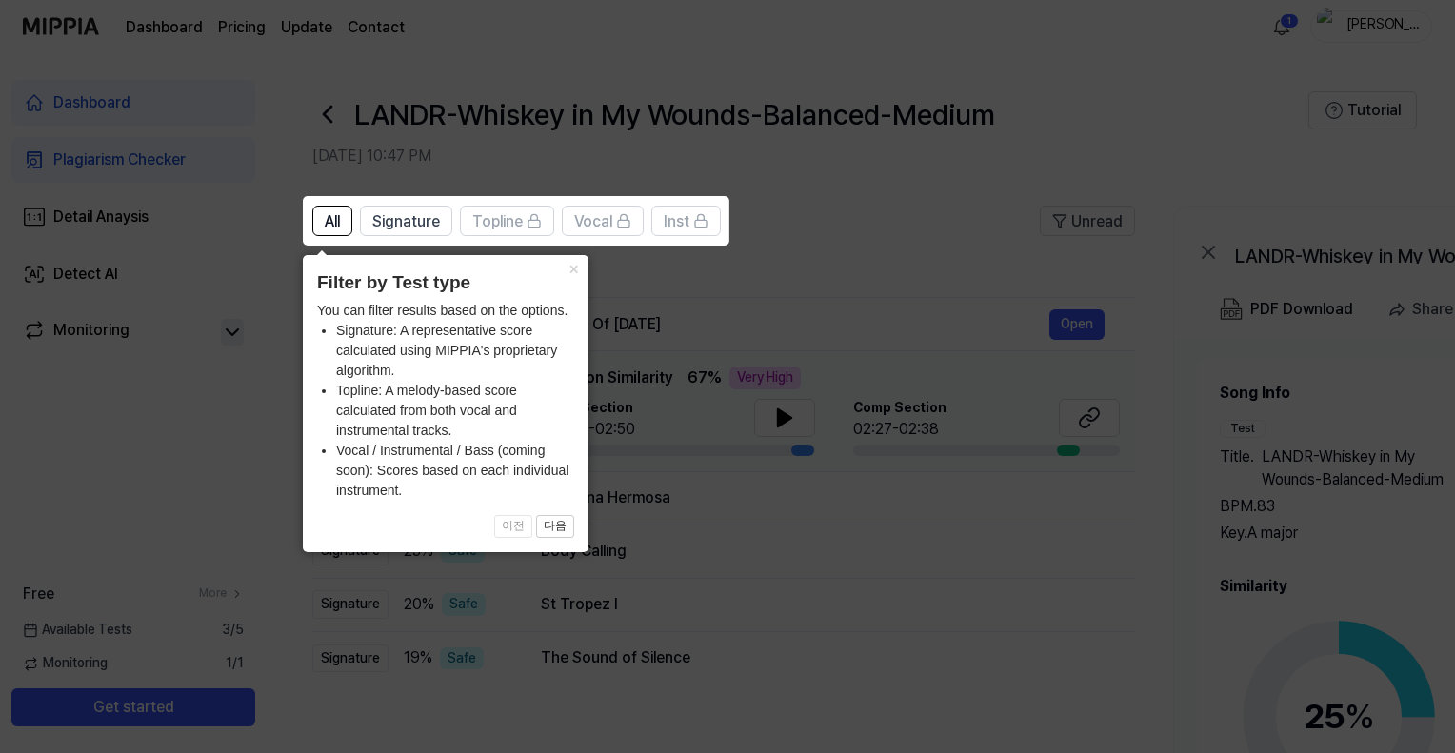
click at [827, 260] on icon at bounding box center [731, 376] width 1463 height 753
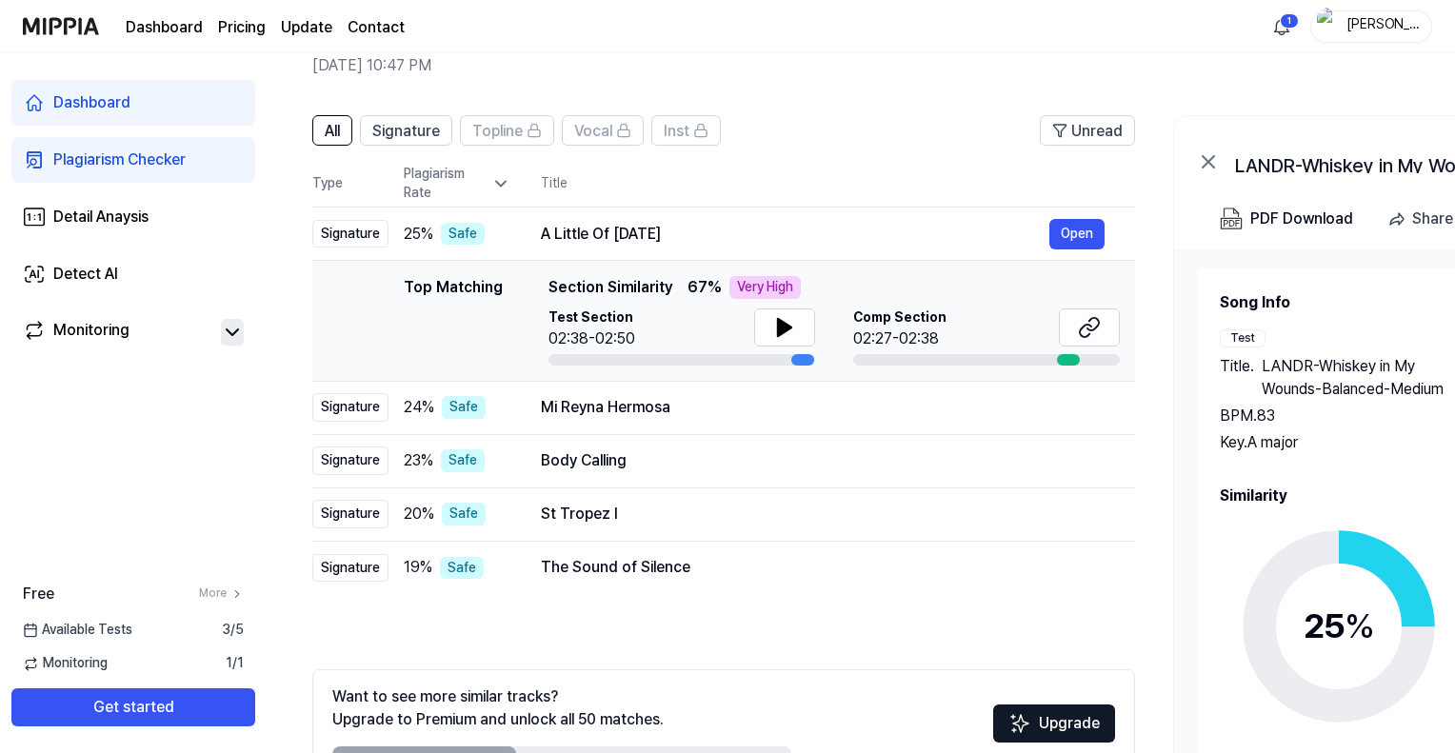
scroll to position [95, 0]
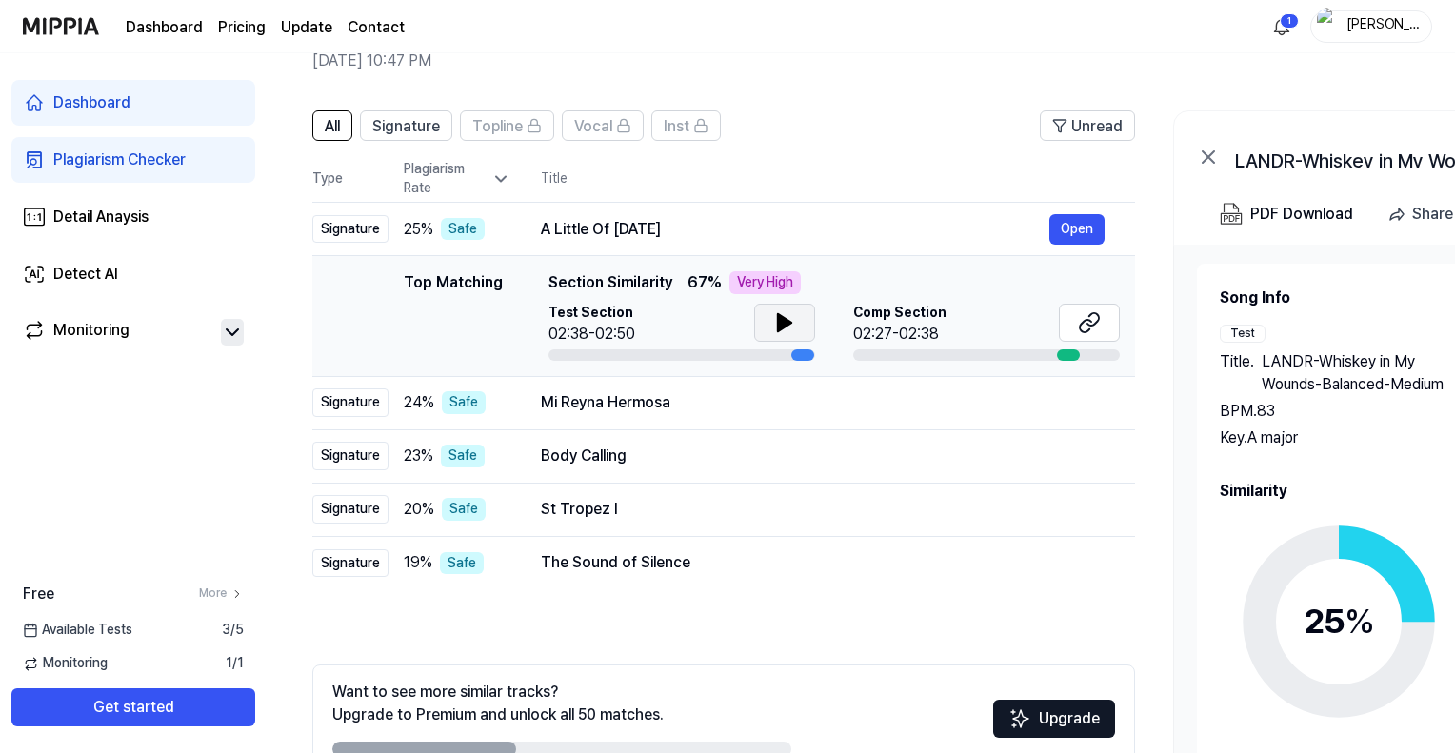
click at [778, 317] on icon at bounding box center [784, 322] width 13 height 17
click at [631, 353] on div at bounding box center [681, 354] width 267 height 11
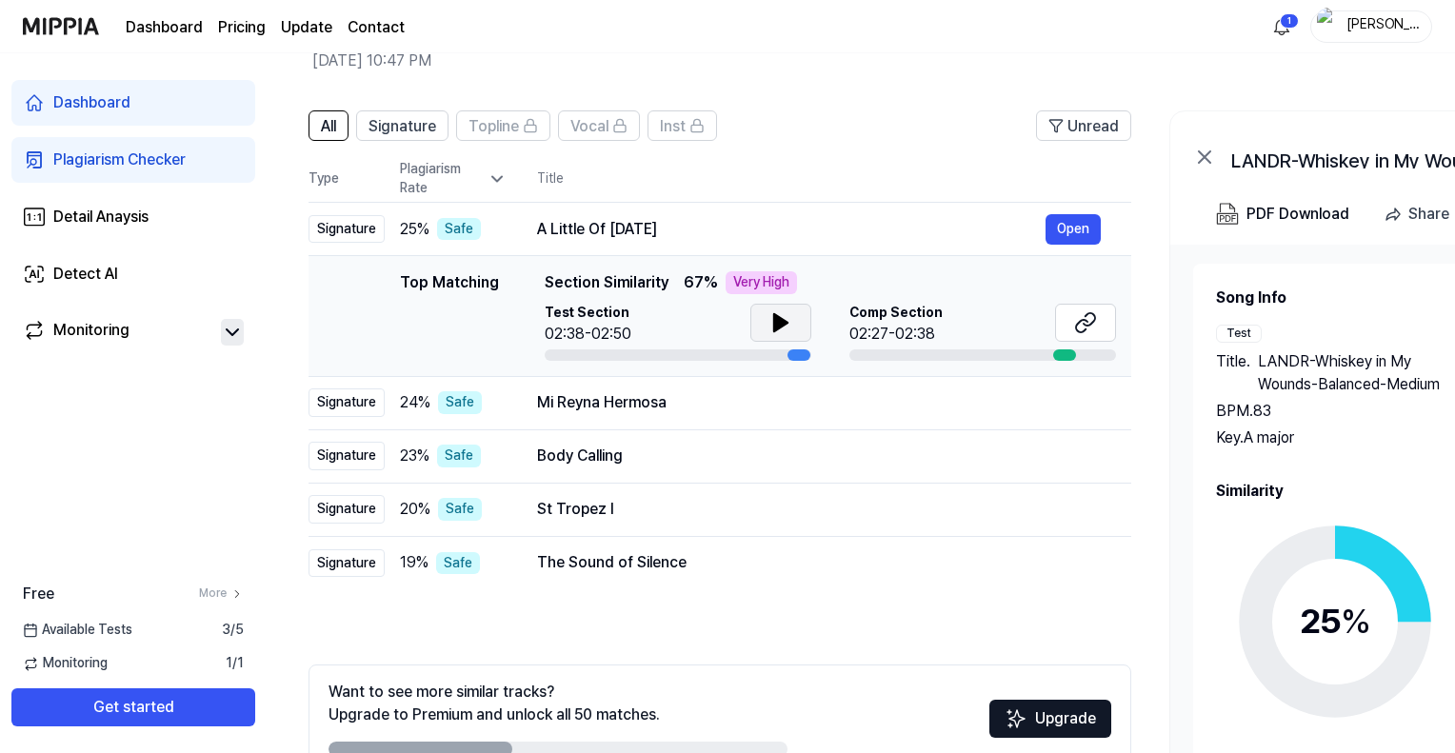
scroll to position [0, 0]
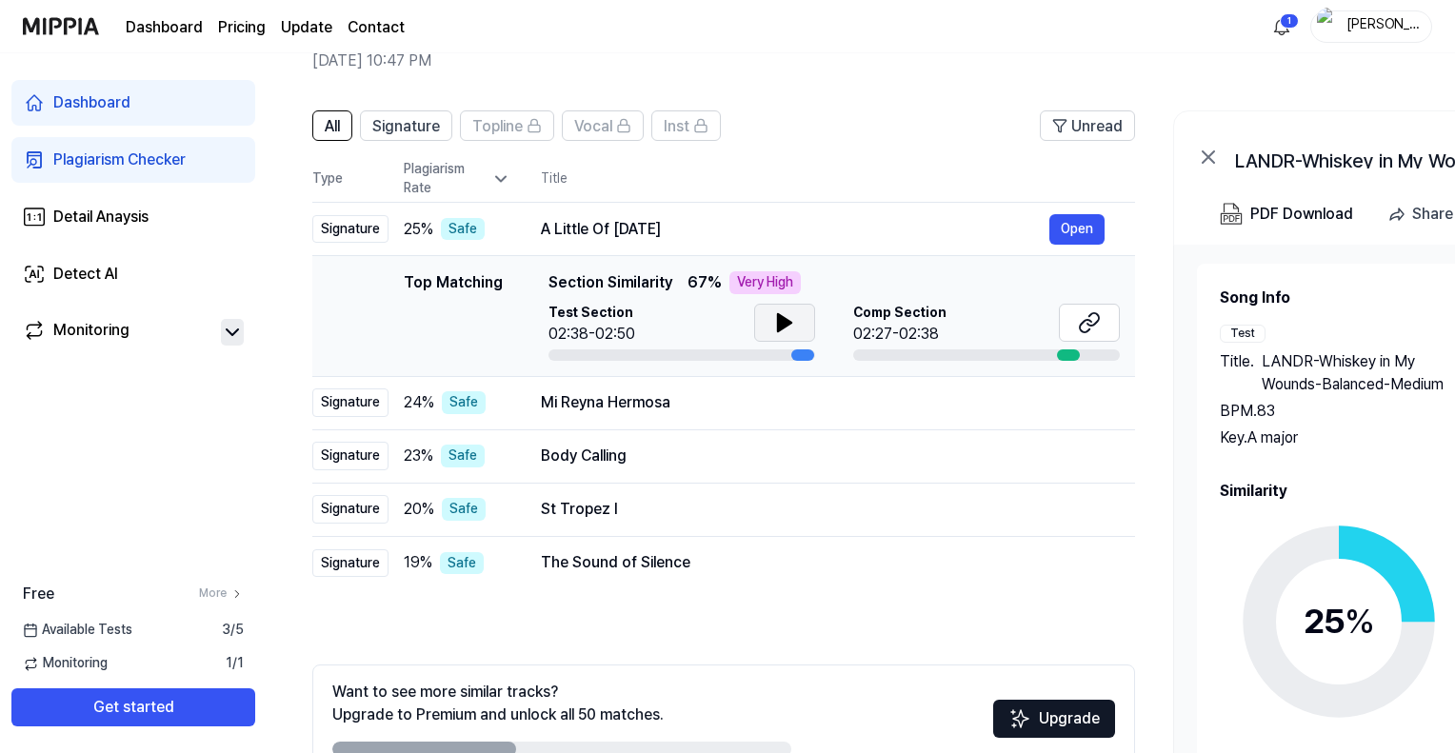
drag, startPoint x: 803, startPoint y: 357, endPoint x: 833, endPoint y: 361, distance: 30.7
click at [868, 361] on td "Top Matching Top Matching Section Similarity 67 % Very High Test Section 02:38-…" at bounding box center [723, 316] width 823 height 121
click at [778, 321] on icon at bounding box center [784, 322] width 13 height 17
click at [779, 319] on icon at bounding box center [781, 322] width 4 height 15
click at [1072, 225] on button "Open" at bounding box center [1076, 229] width 55 height 30
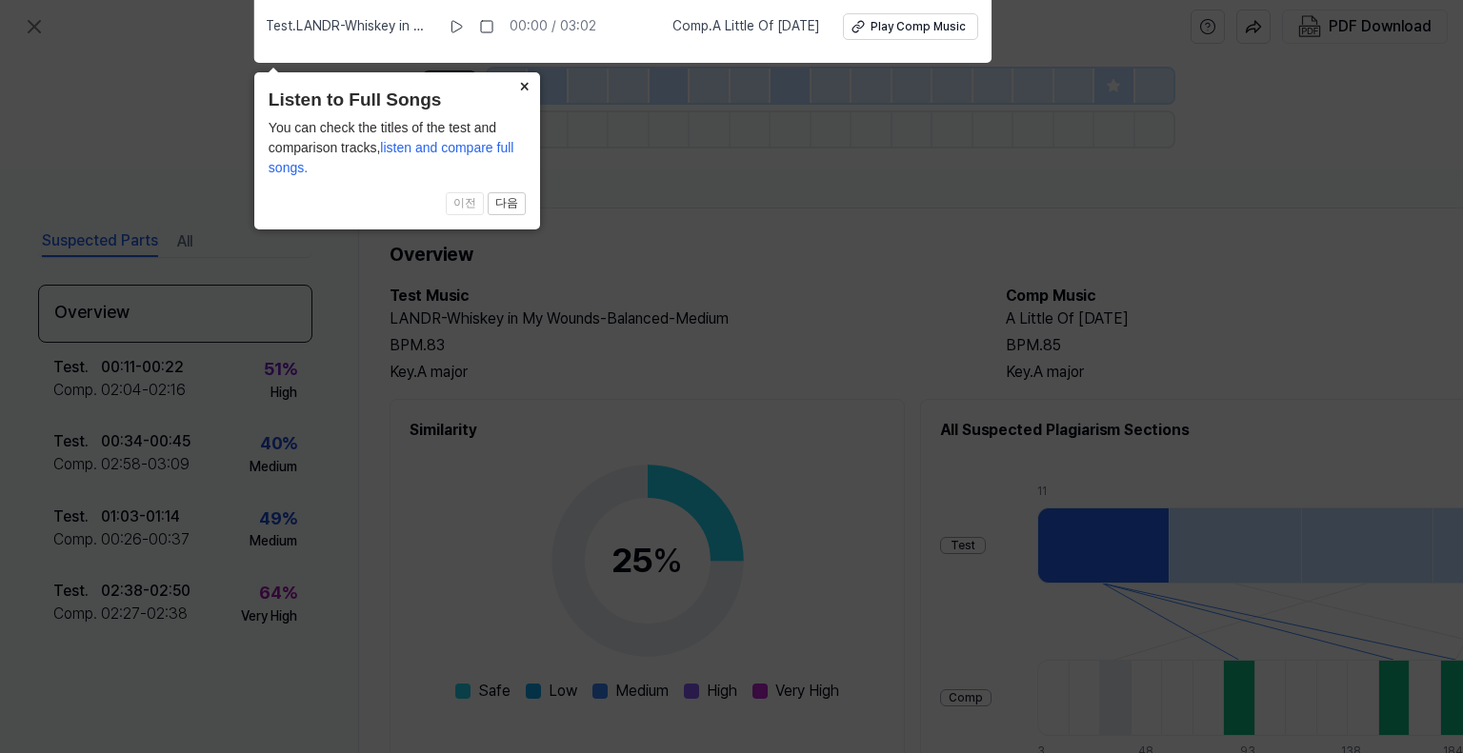
click at [518, 88] on button "×" at bounding box center [524, 85] width 30 height 27
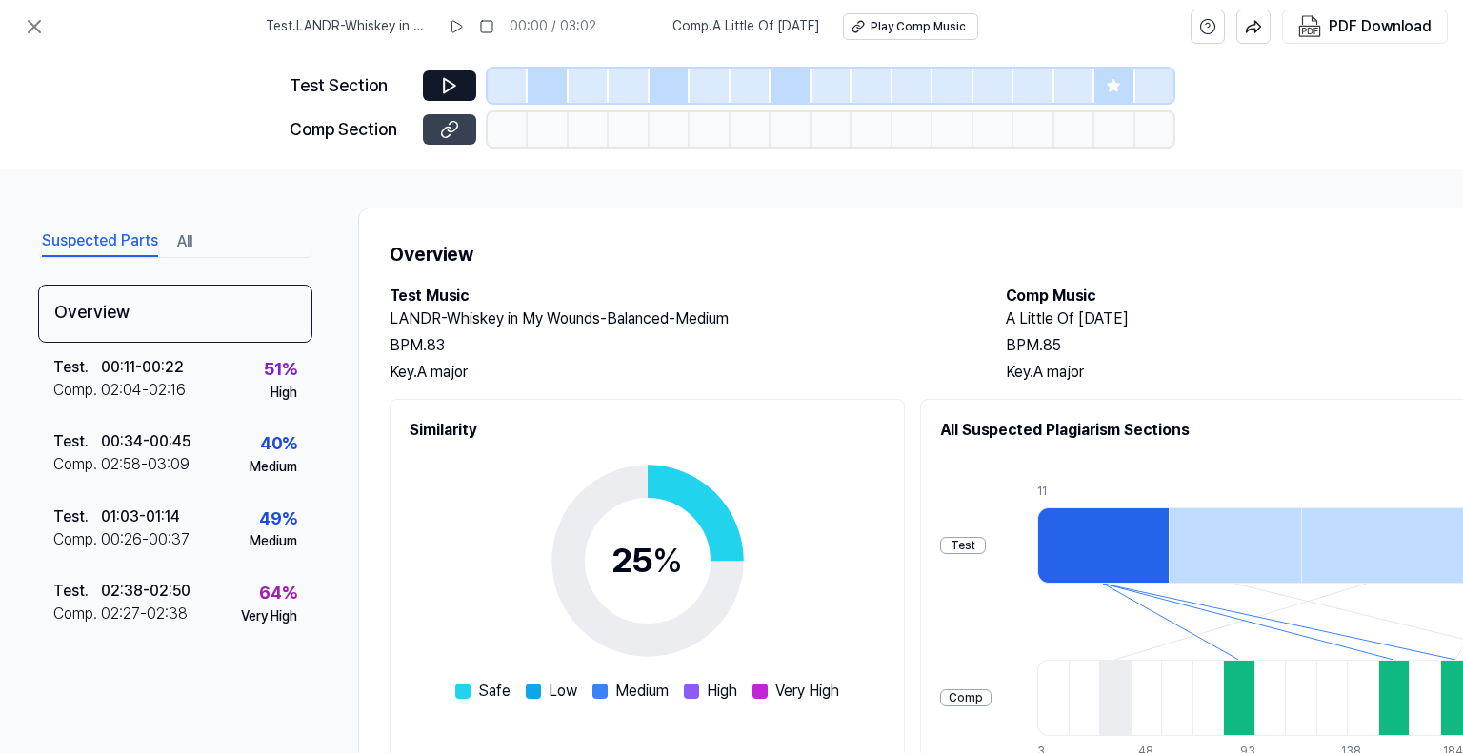
click at [447, 131] on icon at bounding box center [449, 129] width 19 height 19
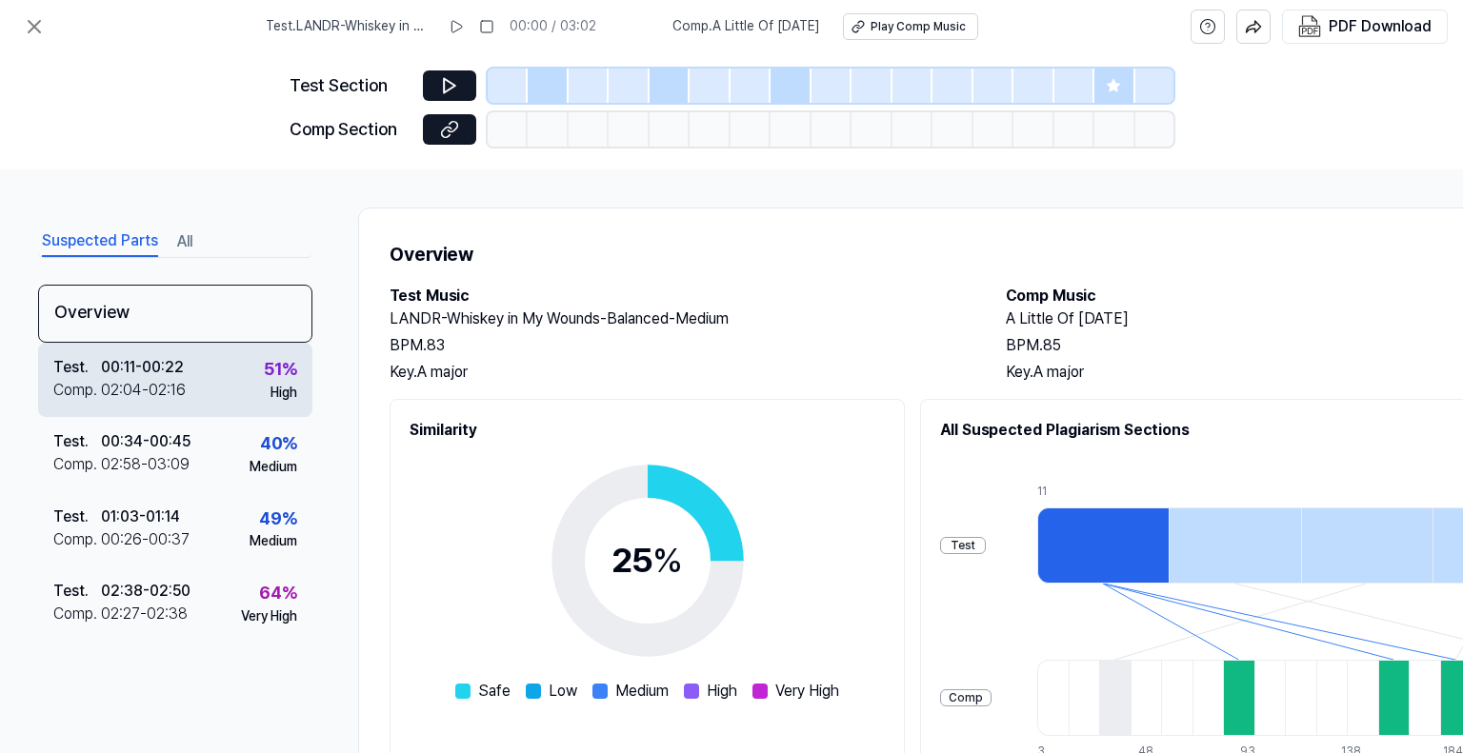
click at [286, 384] on div "High" at bounding box center [283, 393] width 27 height 19
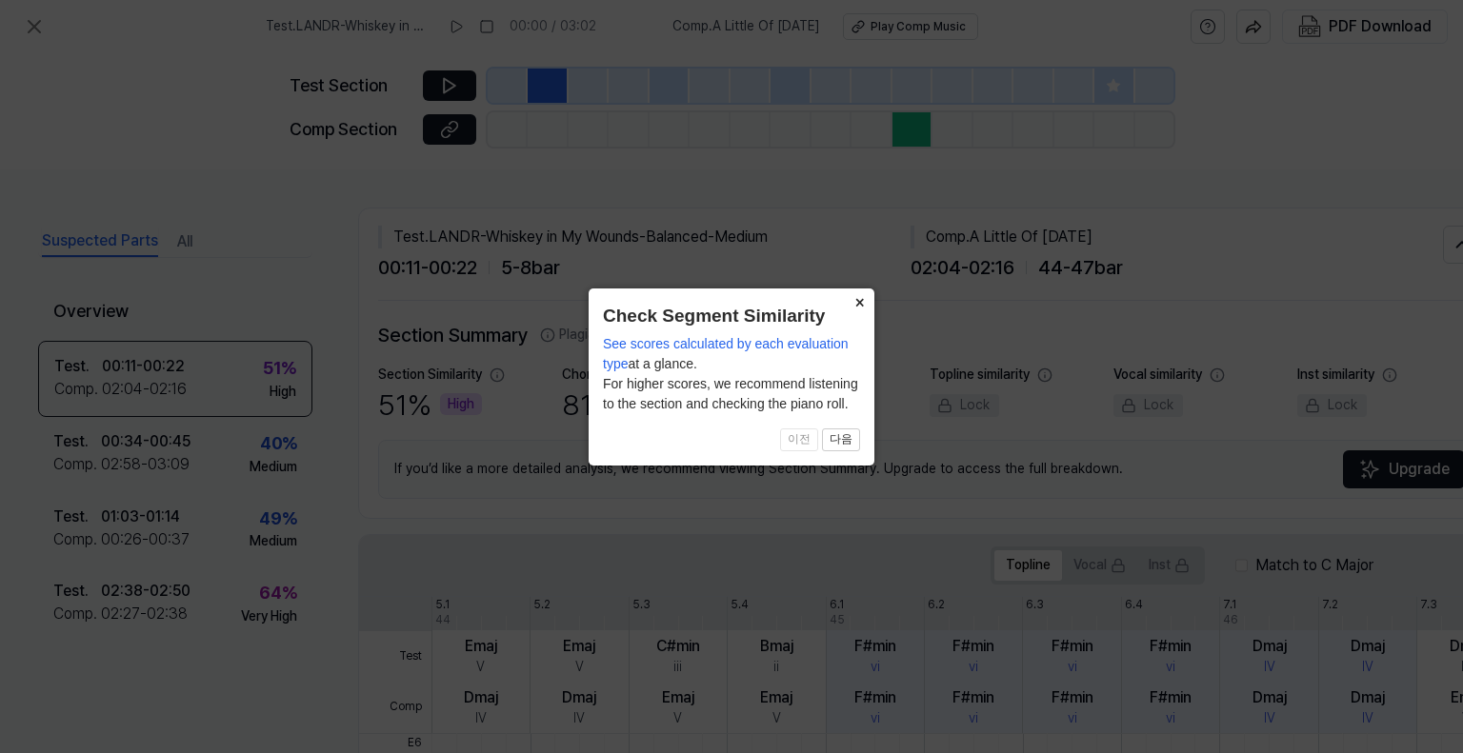
click at [864, 301] on button "×" at bounding box center [859, 302] width 30 height 27
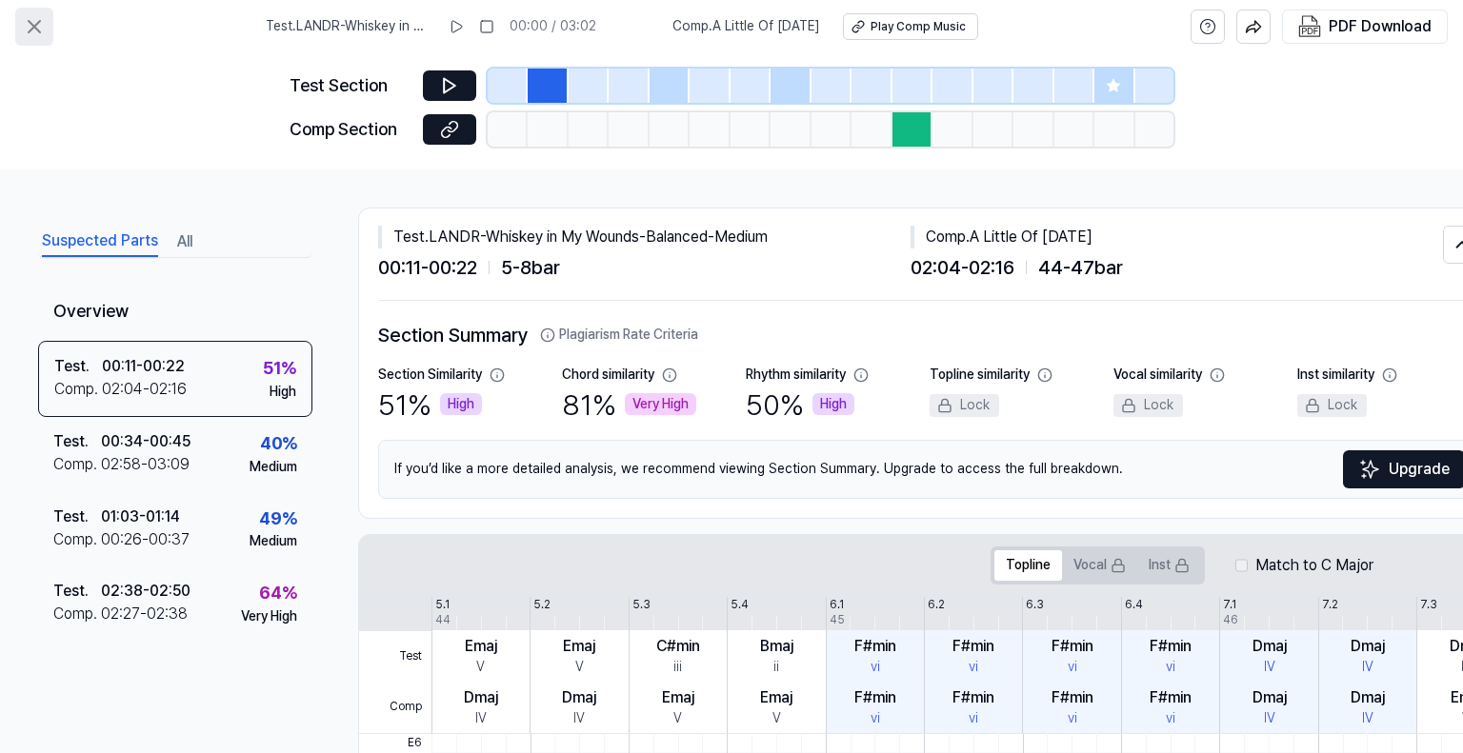
click at [36, 25] on icon at bounding box center [34, 26] width 11 height 11
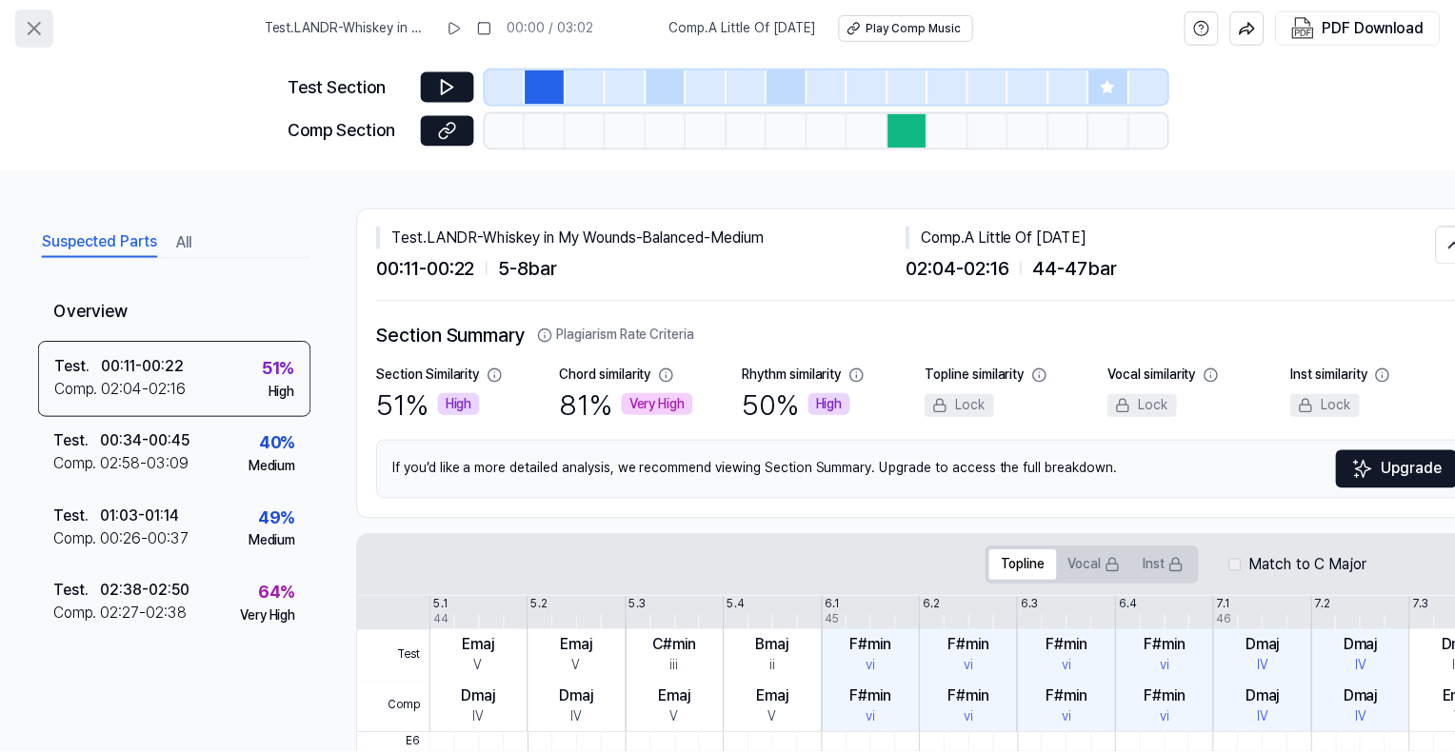
scroll to position [95, 0]
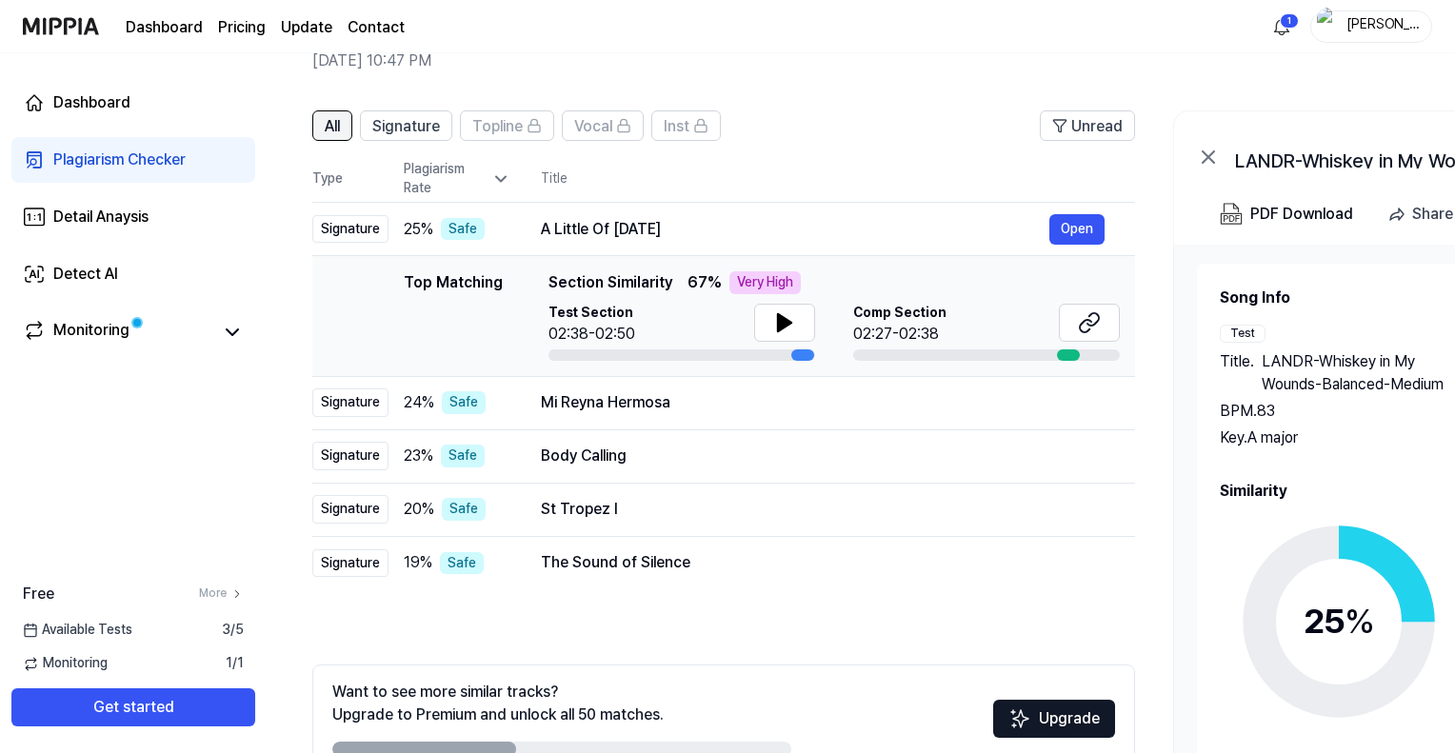
click at [331, 125] on span "All" at bounding box center [332, 126] width 15 height 23
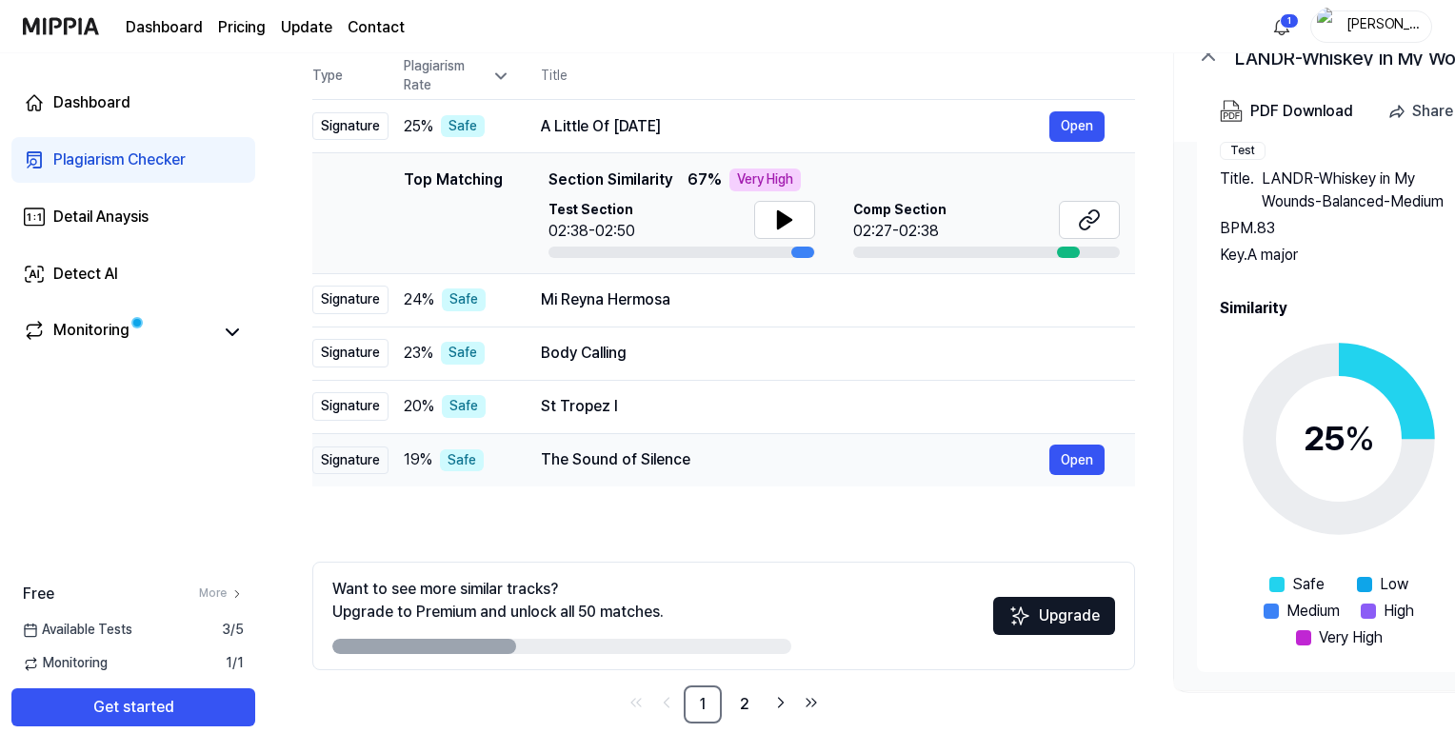
scroll to position [206, 0]
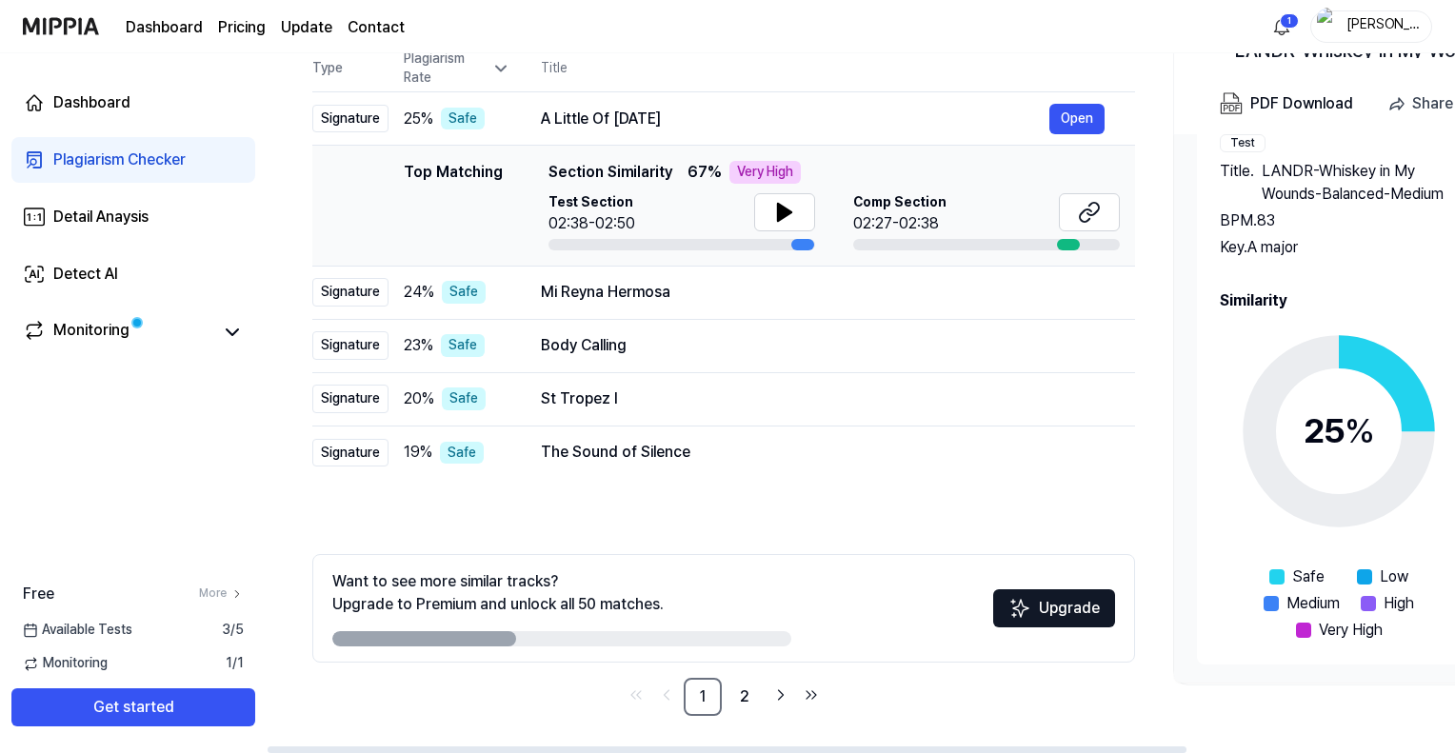
drag, startPoint x: 454, startPoint y: 636, endPoint x: 548, endPoint y: 652, distance: 95.6
click at [551, 651] on div "Want to see more similar tracks? Upgrade to Premium and unlock all 50 matches. …" at bounding box center [723, 608] width 823 height 109
click at [747, 694] on link "2" at bounding box center [745, 697] width 38 height 38
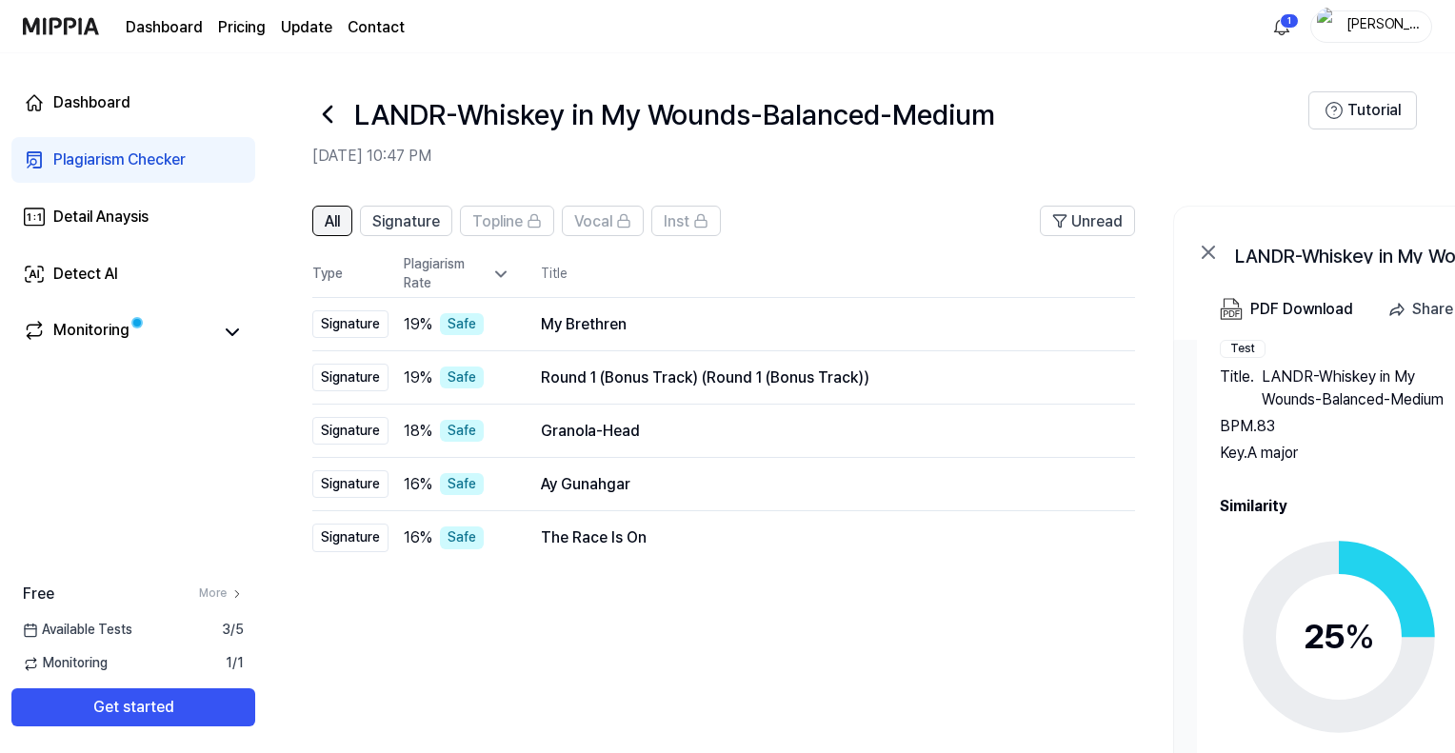
click at [328, 220] on span "All" at bounding box center [332, 221] width 15 height 23
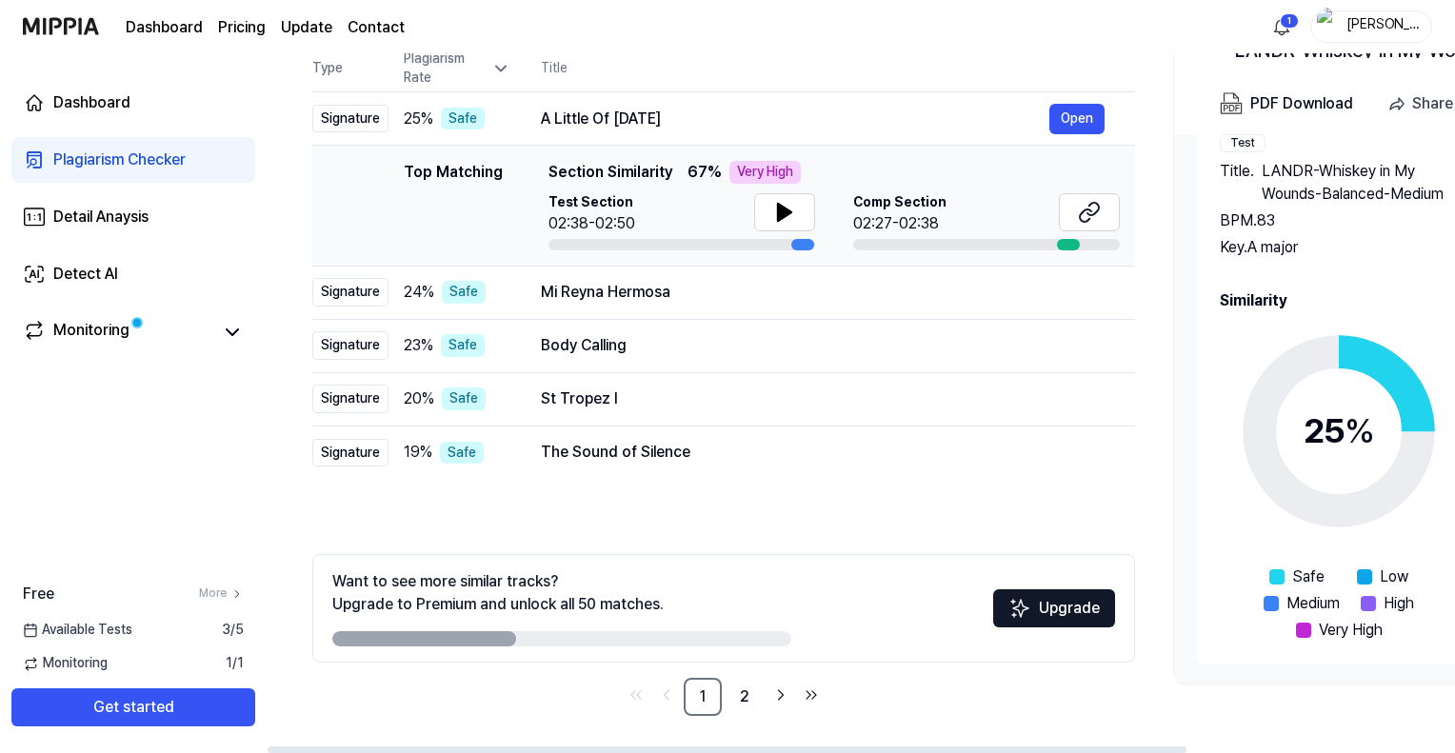
scroll to position [206, 0]
click at [736, 700] on link "2" at bounding box center [745, 697] width 38 height 38
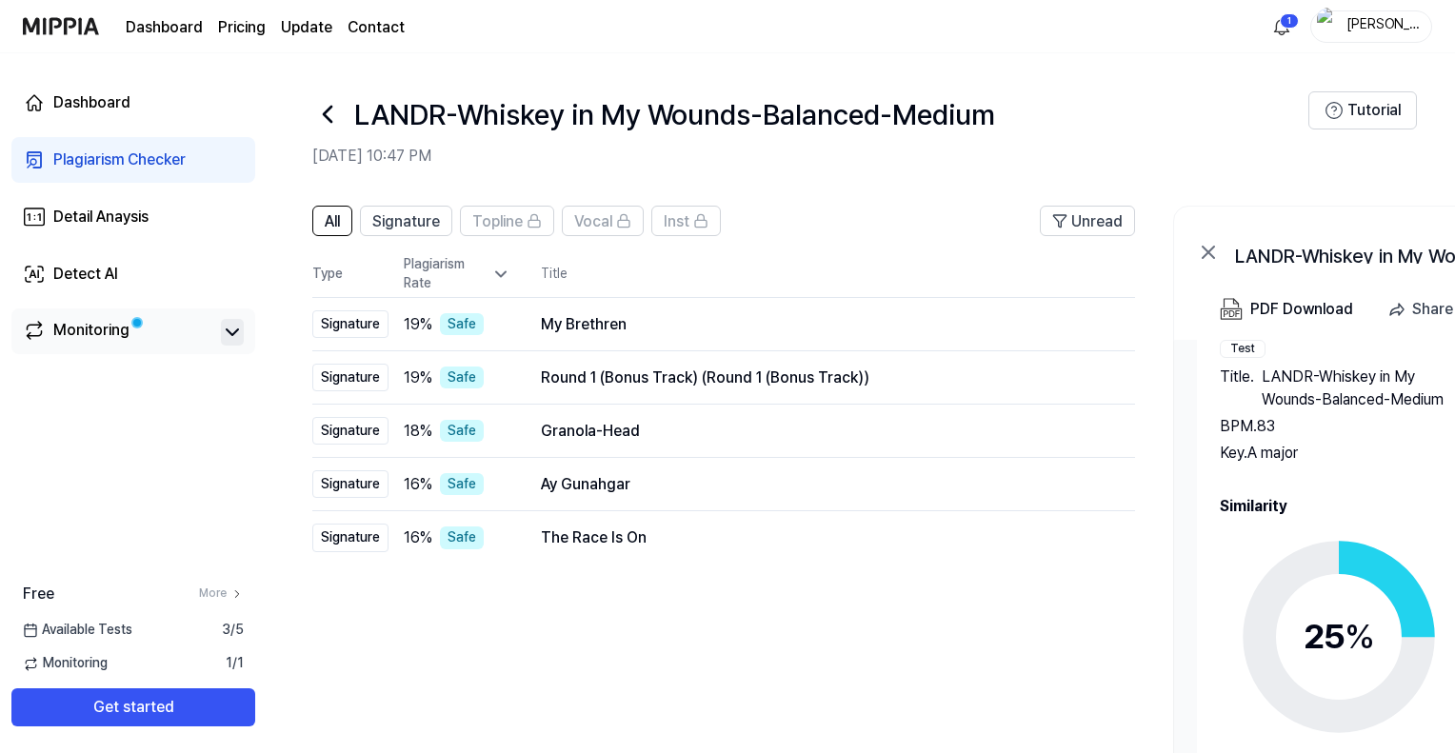
click at [228, 330] on icon at bounding box center [232, 332] width 11 height 6
click at [324, 114] on icon at bounding box center [328, 114] width 8 height 15
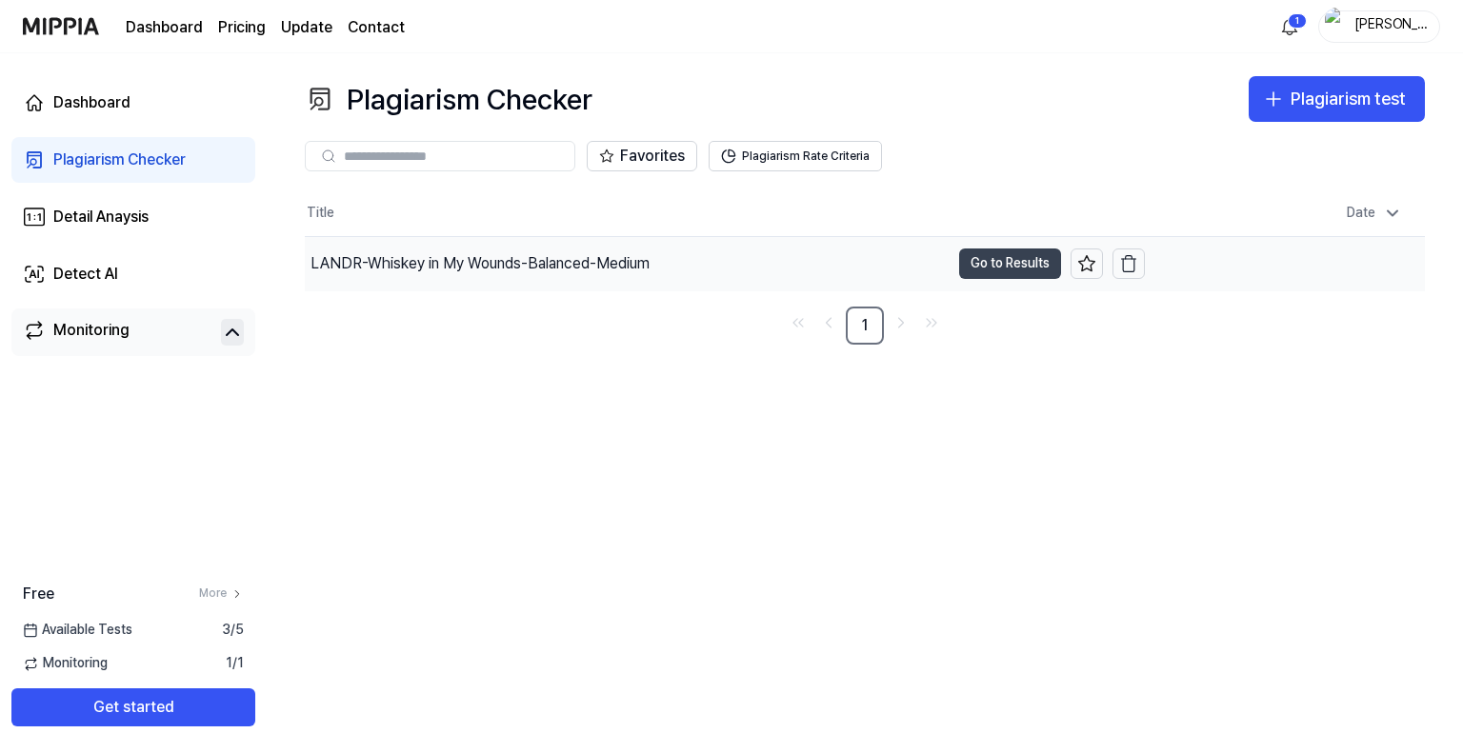
click at [1008, 266] on button "Go to Results" at bounding box center [1010, 264] width 102 height 30
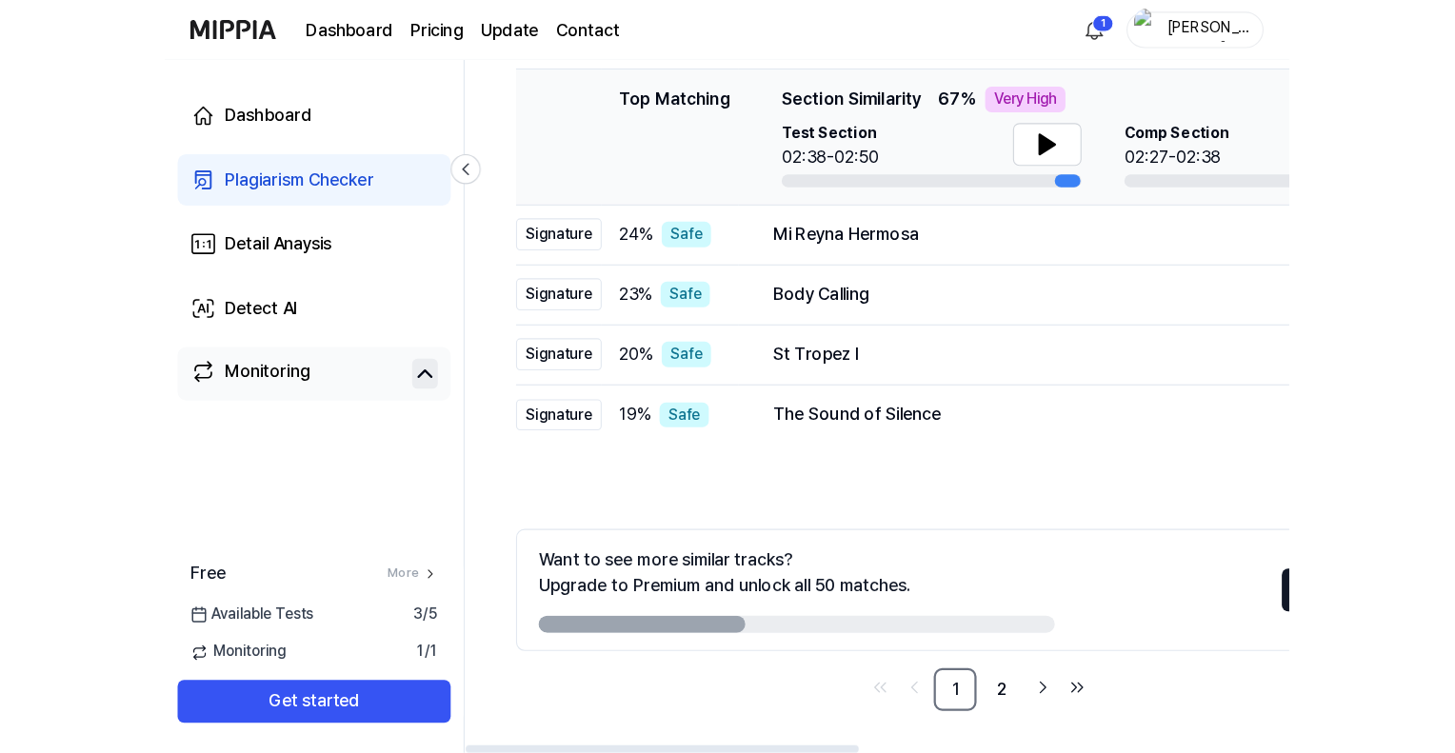
scroll to position [206, 0]
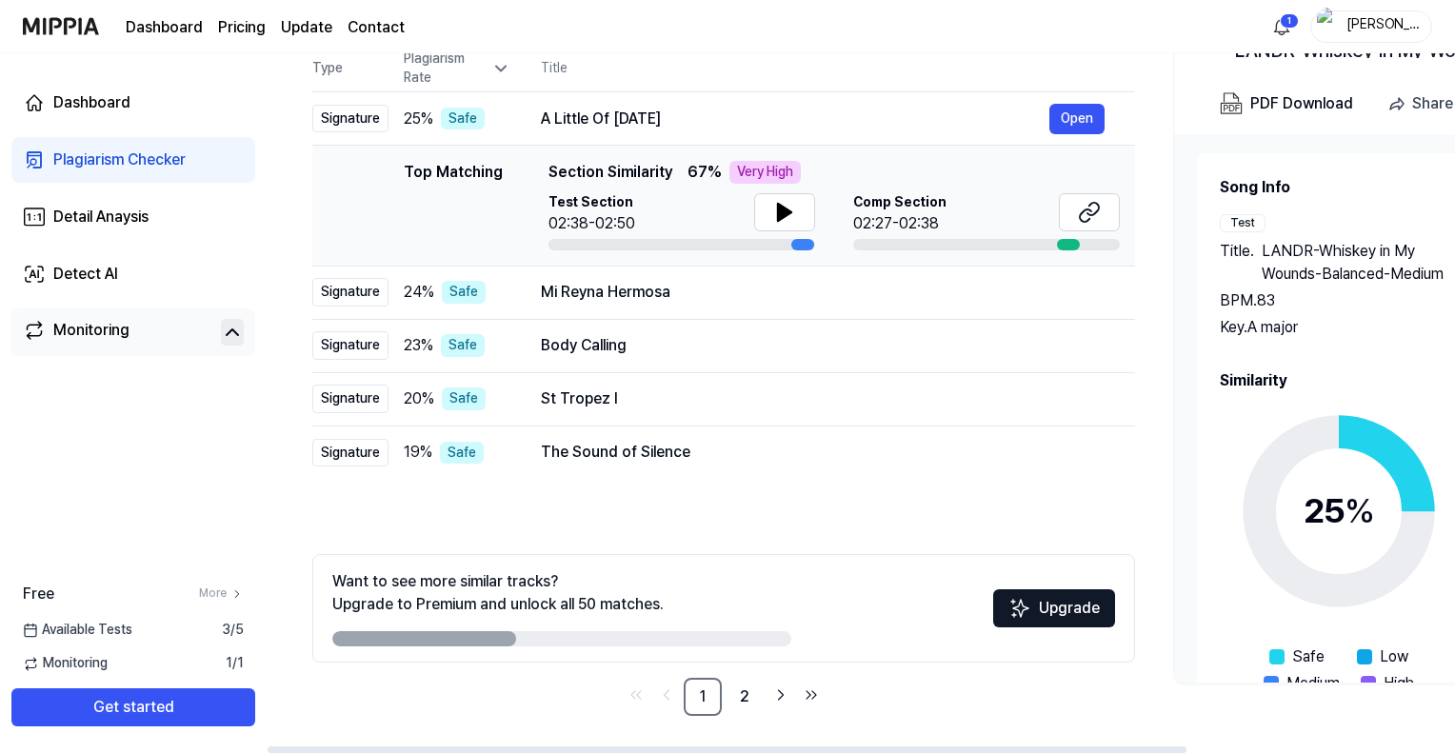
click at [1393, 373] on h2 "Similarity" at bounding box center [1480, 380] width 521 height 23
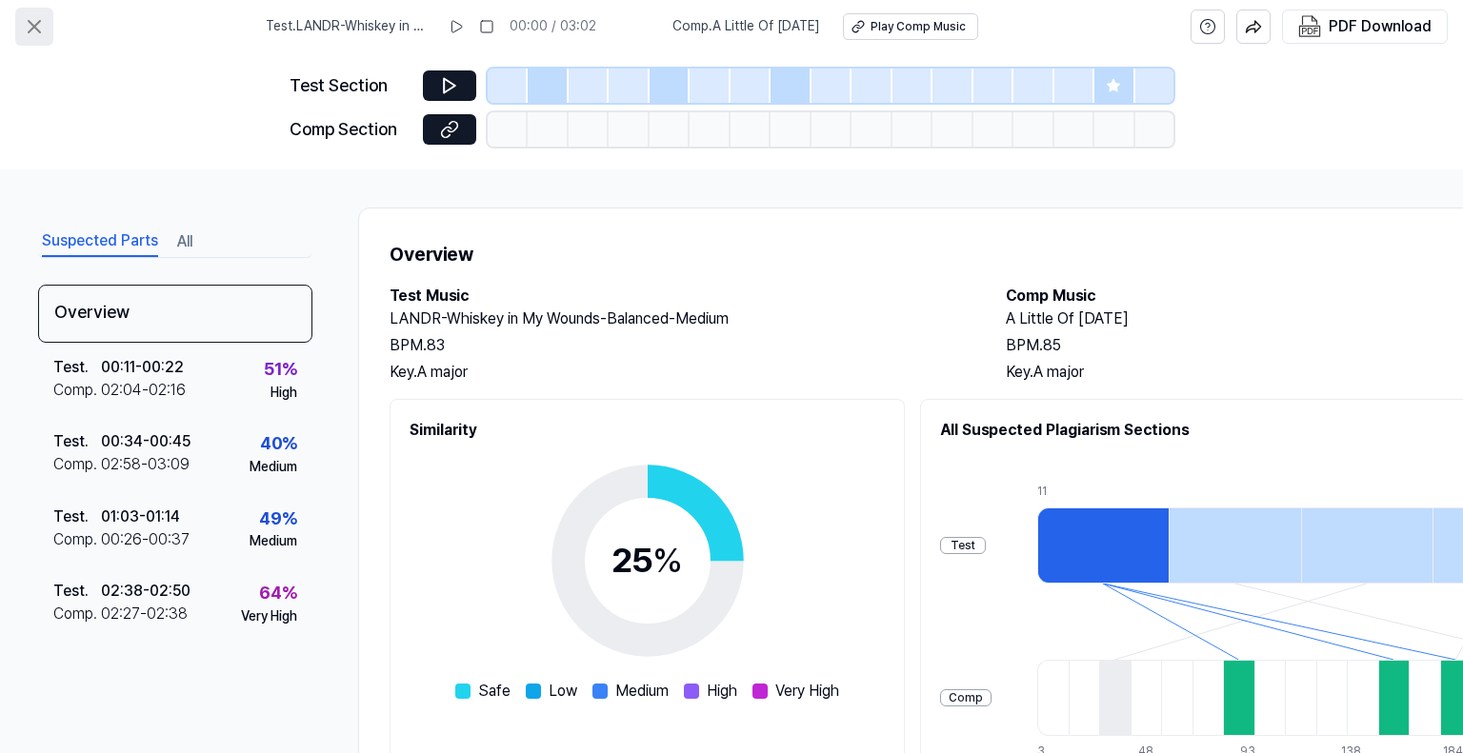
click at [39, 22] on icon at bounding box center [34, 26] width 11 height 11
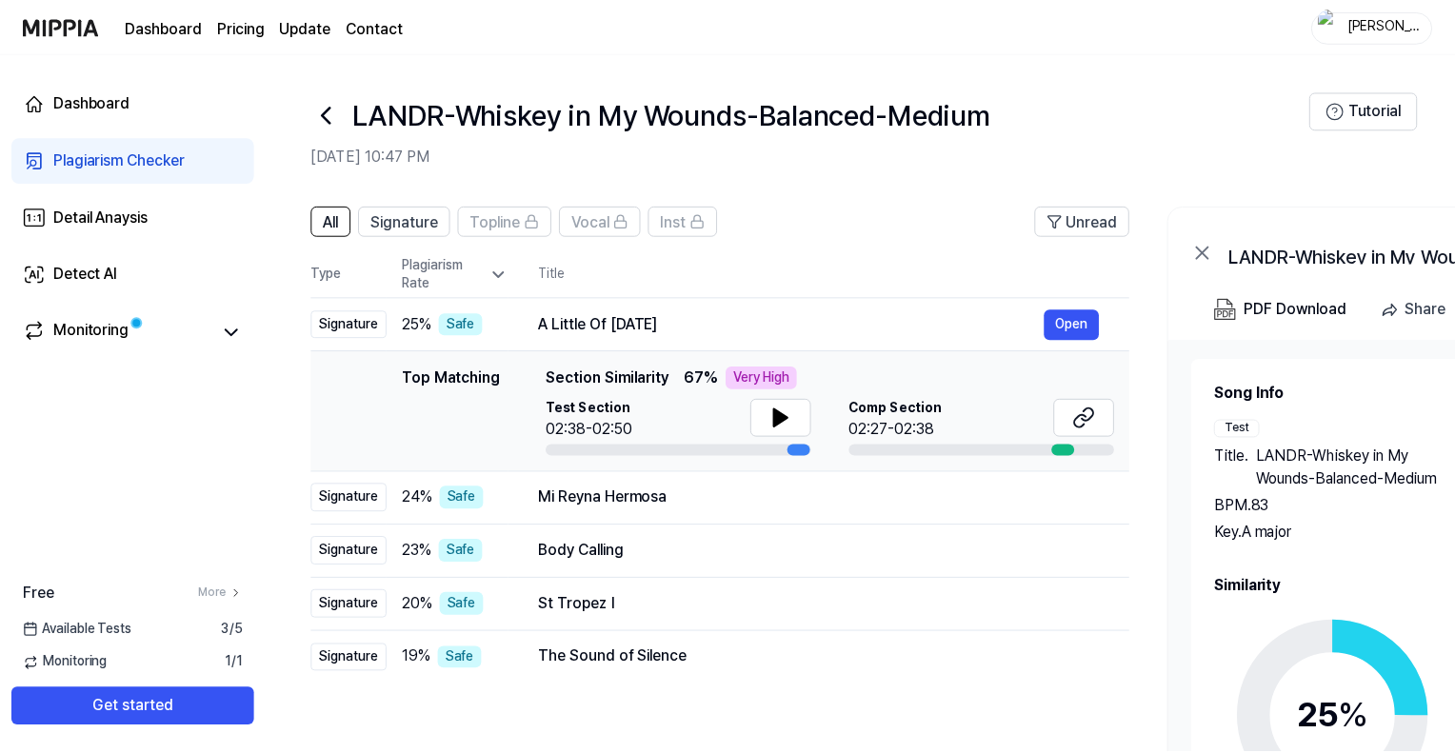
scroll to position [206, 0]
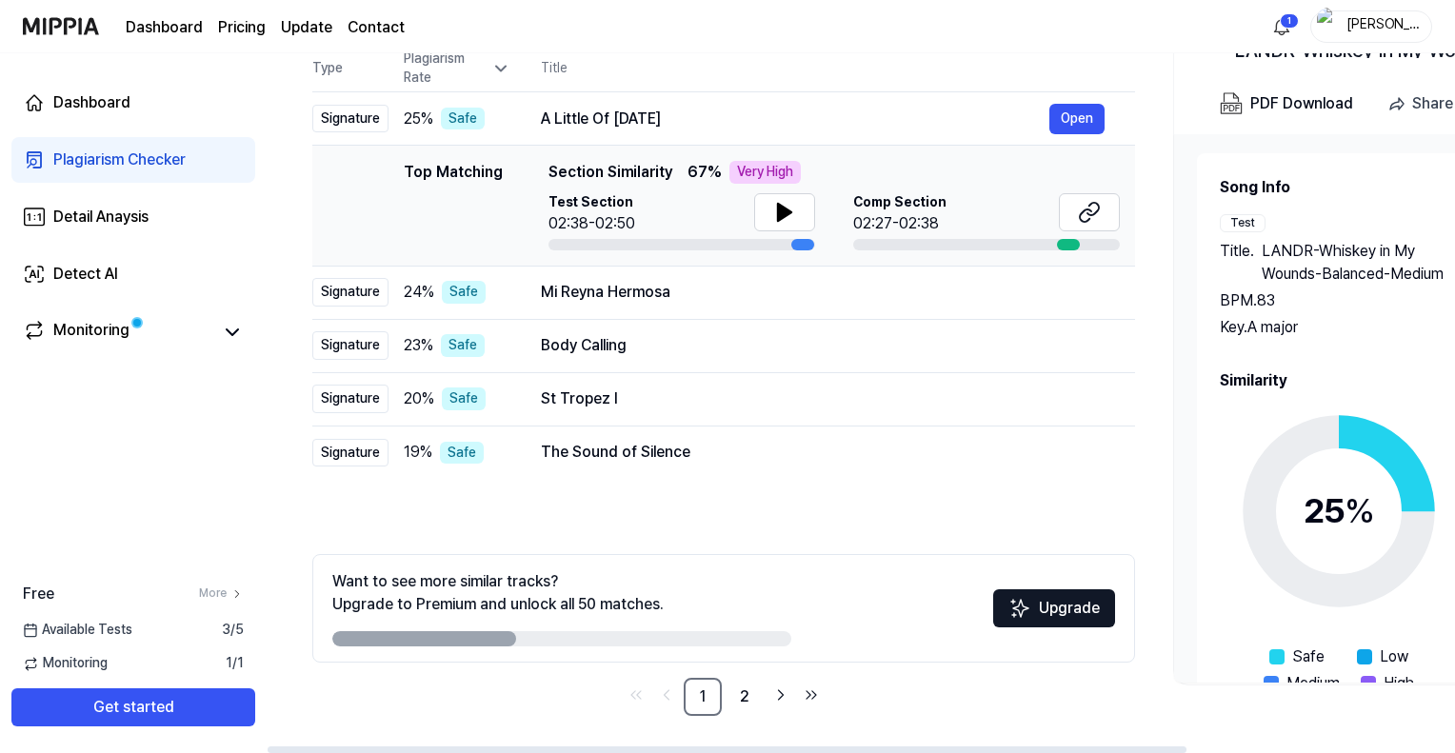
click at [1360, 192] on h2 "Song Info" at bounding box center [1480, 187] width 521 height 23
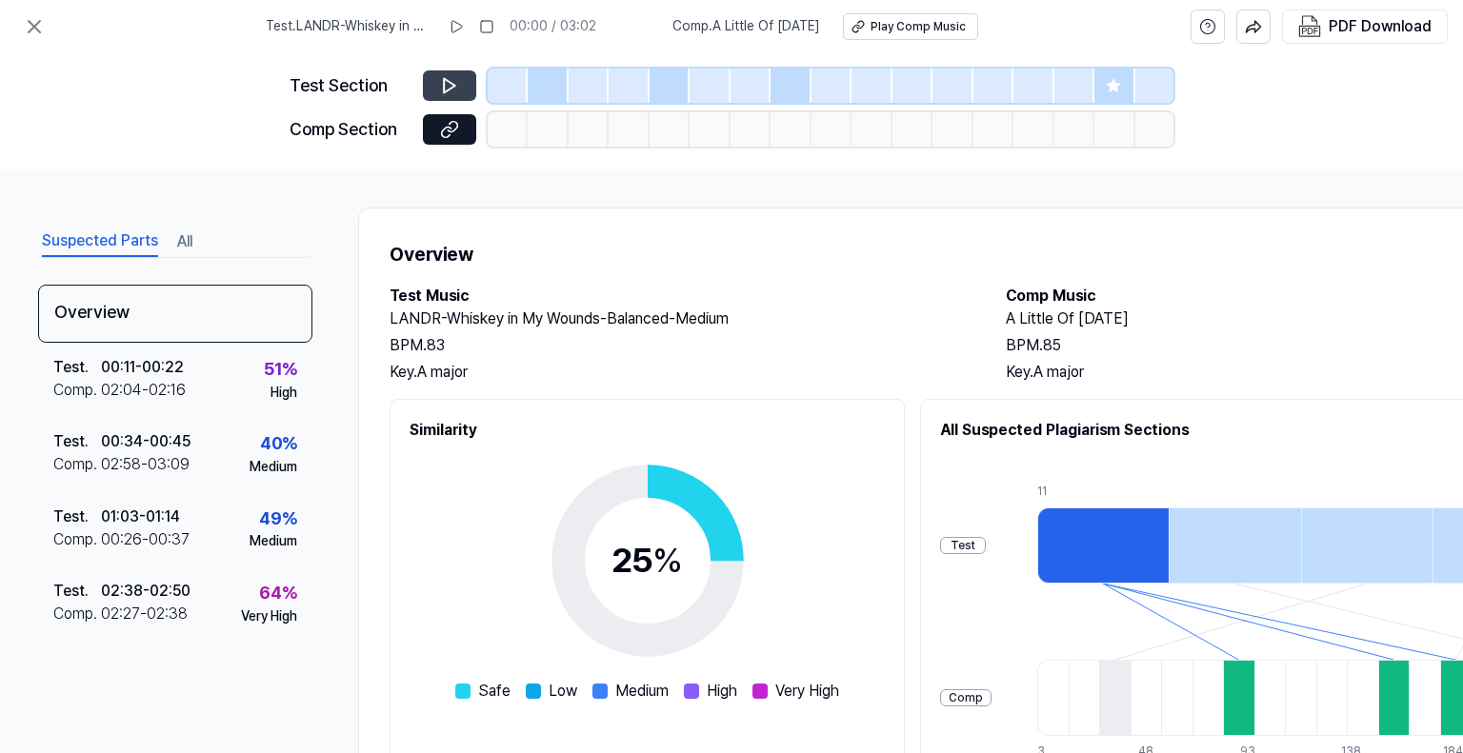
click at [448, 86] on icon at bounding box center [449, 85] width 19 height 19
click at [447, 127] on icon at bounding box center [447, 132] width 10 height 10
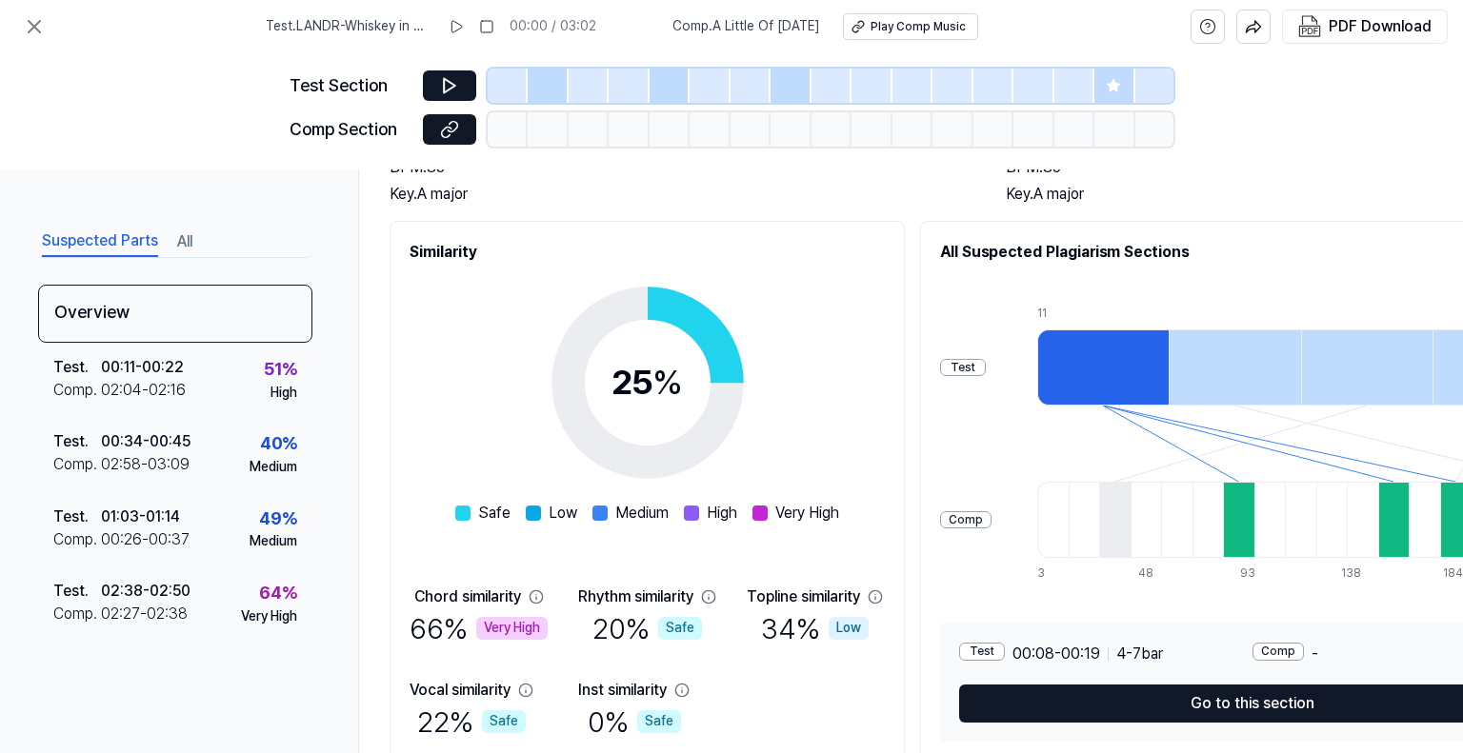
scroll to position [190, 0]
